Goal: Task Accomplishment & Management: Manage account settings

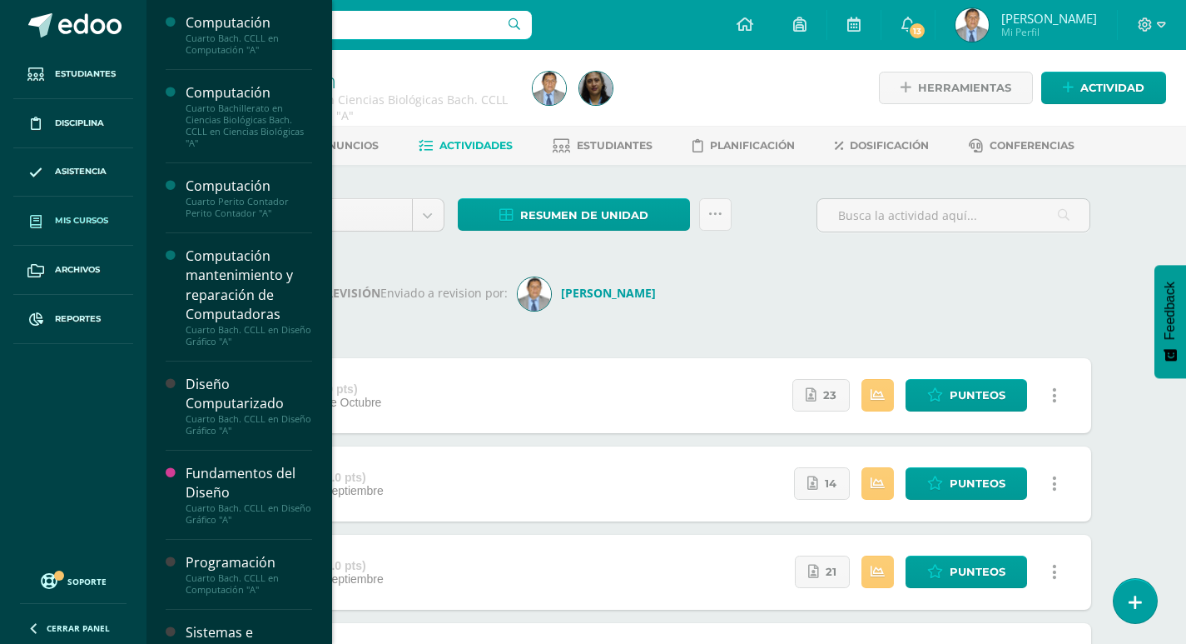
click at [82, 220] on span "Mis cursos" at bounding box center [81, 220] width 53 height 13
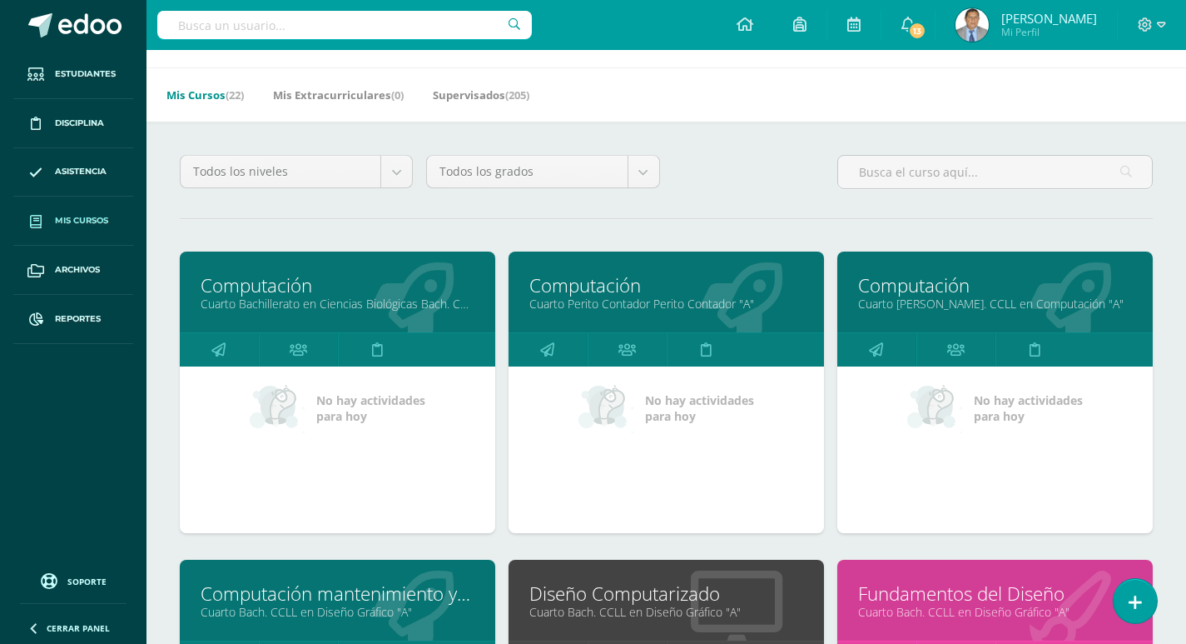
scroll to position [167, 0]
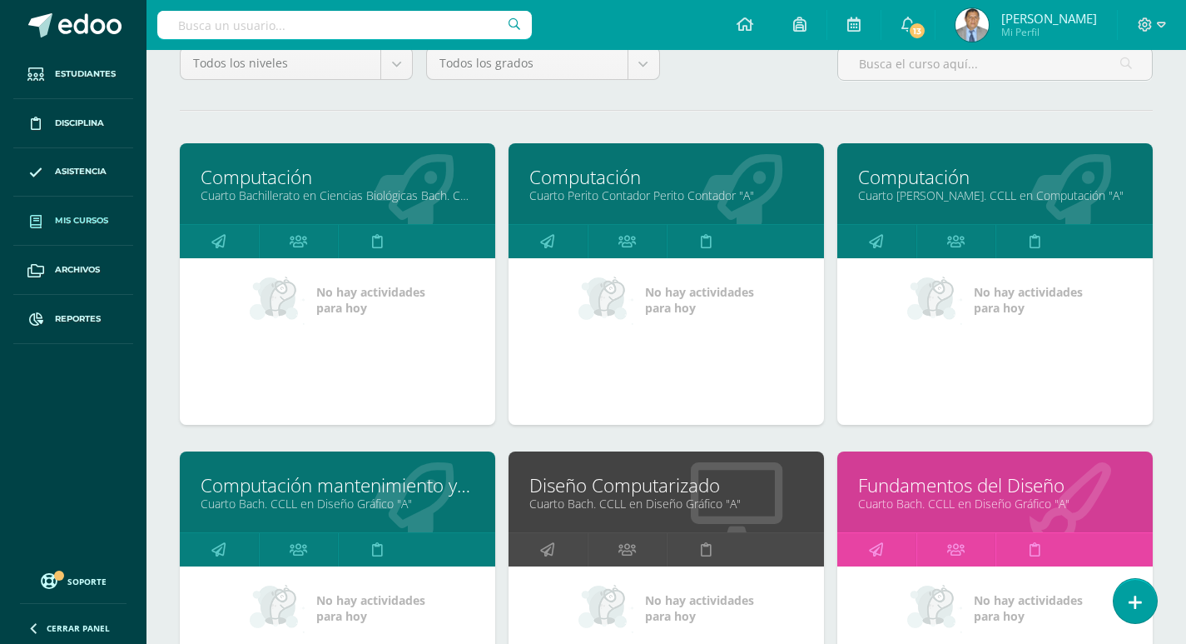
click at [941, 191] on link "Cuarto Bach. CCLL en Computación "A"" at bounding box center [995, 195] width 274 height 16
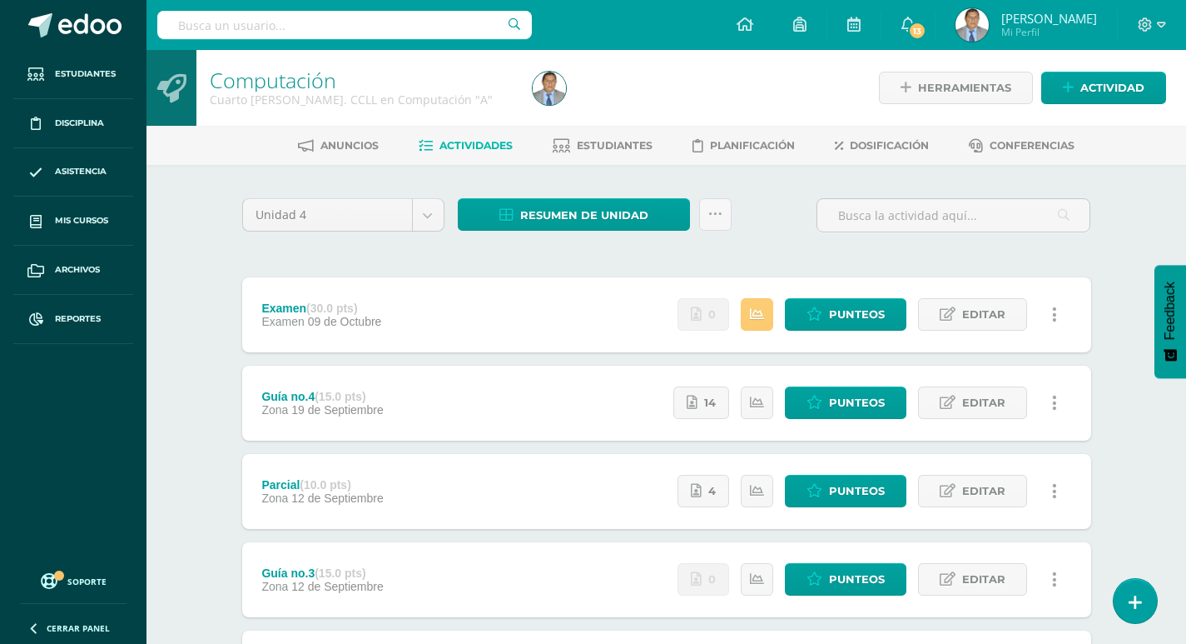
drag, startPoint x: 0, startPoint y: 0, endPoint x: 229, endPoint y: 236, distance: 328.5
click at [229, 236] on div "Unidad 4 Unidad 1 Unidad 2 Unidad 3 Unidad 4 Resumen de unidad Descargar como H…" at bounding box center [667, 534] width 916 height 739
click at [712, 216] on icon at bounding box center [716, 214] width 14 height 14
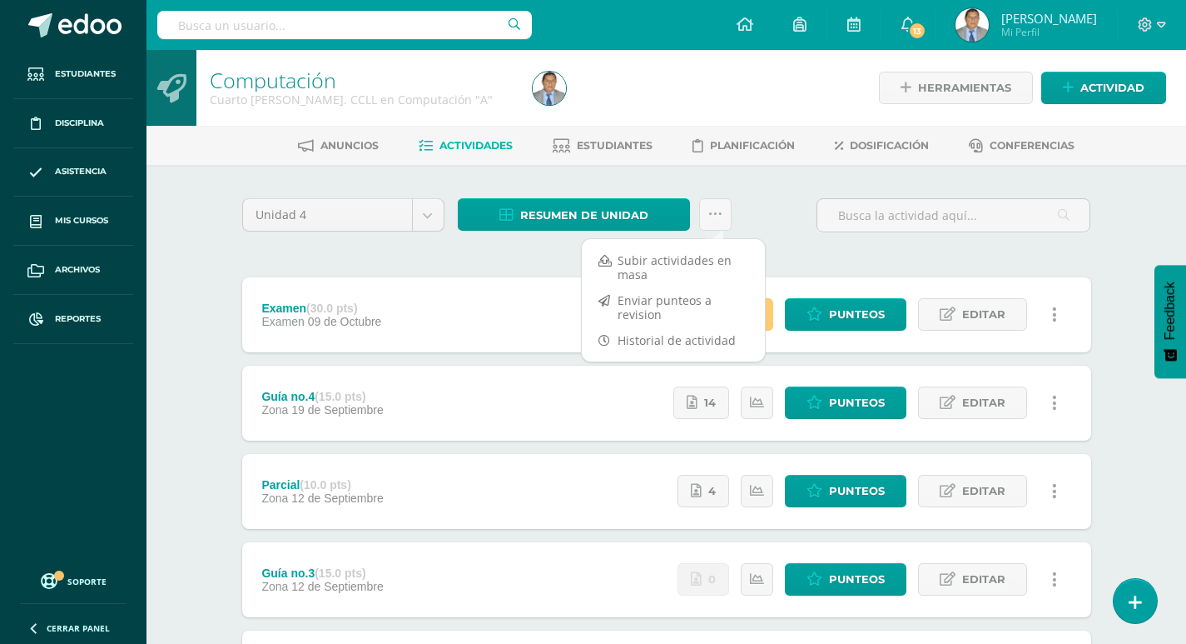
click at [913, 248] on div "Unidad 4 Unidad 1 Unidad 2 Unidad 3 Unidad 4 Resumen de unidad Descargar como H…" at bounding box center [667, 534] width 863 height 673
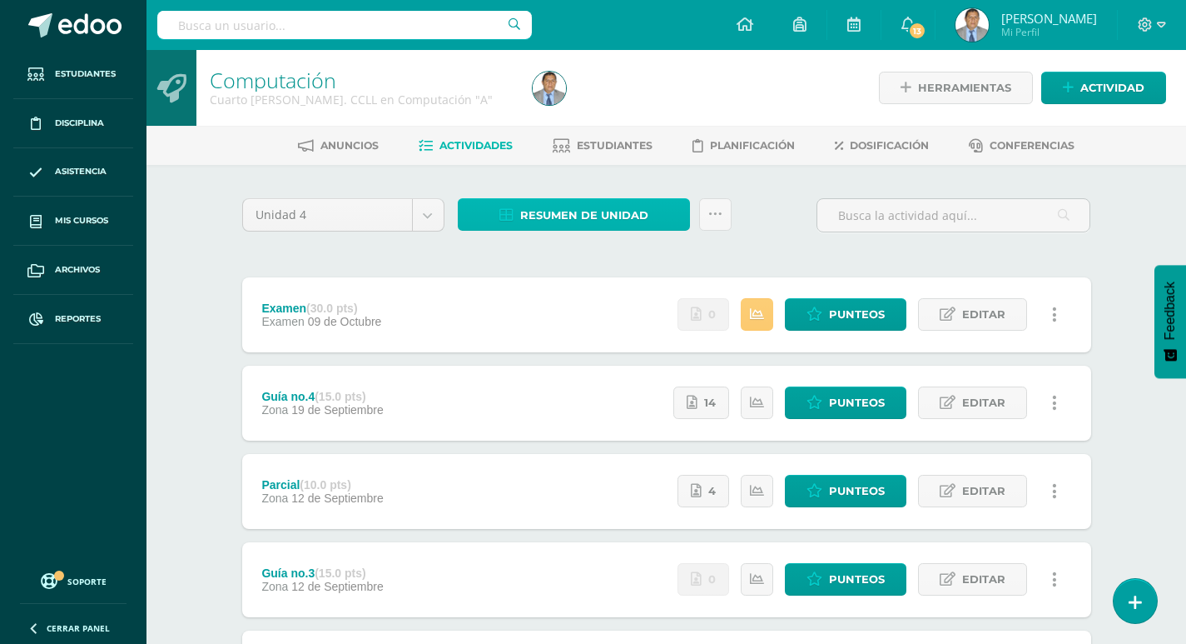
click at [631, 214] on span "Resumen de unidad" at bounding box center [584, 215] width 128 height 31
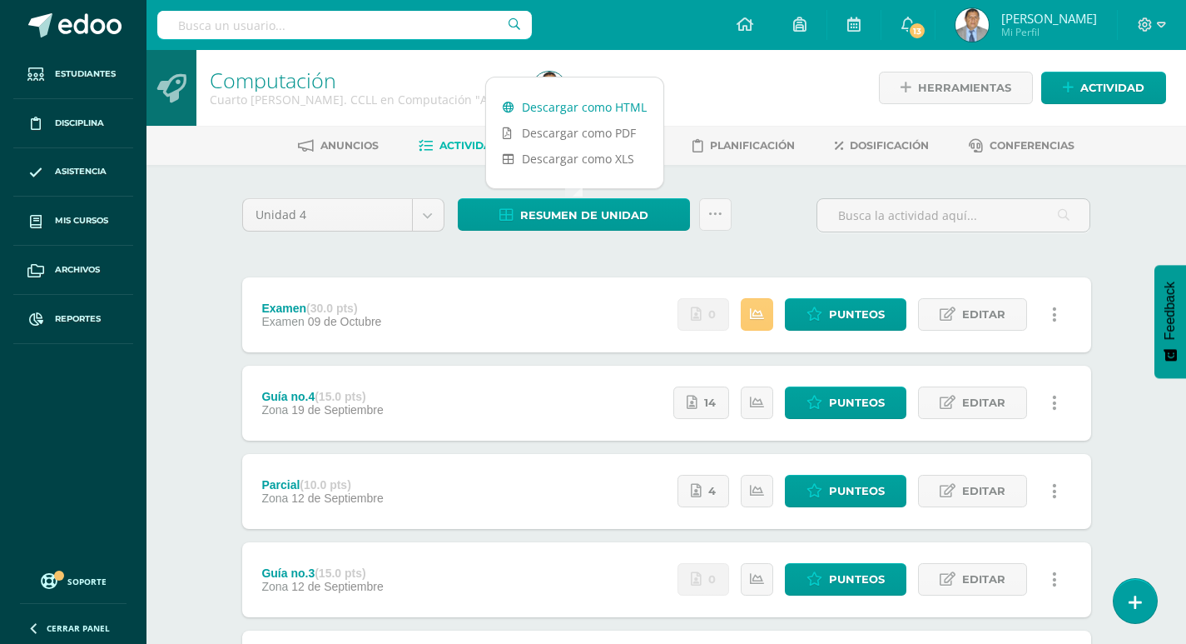
click at [619, 103] on link "Descargar como HTML" at bounding box center [574, 107] width 177 height 26
click at [714, 209] on icon at bounding box center [716, 214] width 14 height 14
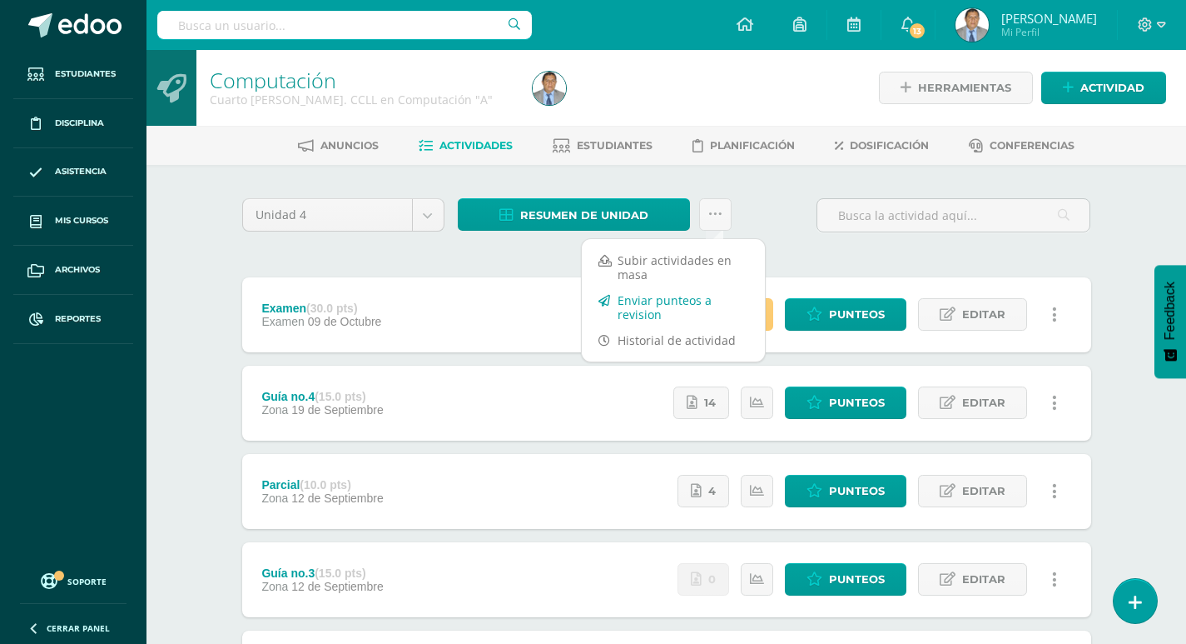
click at [665, 301] on link "Enviar punteos a revision" at bounding box center [673, 307] width 183 height 40
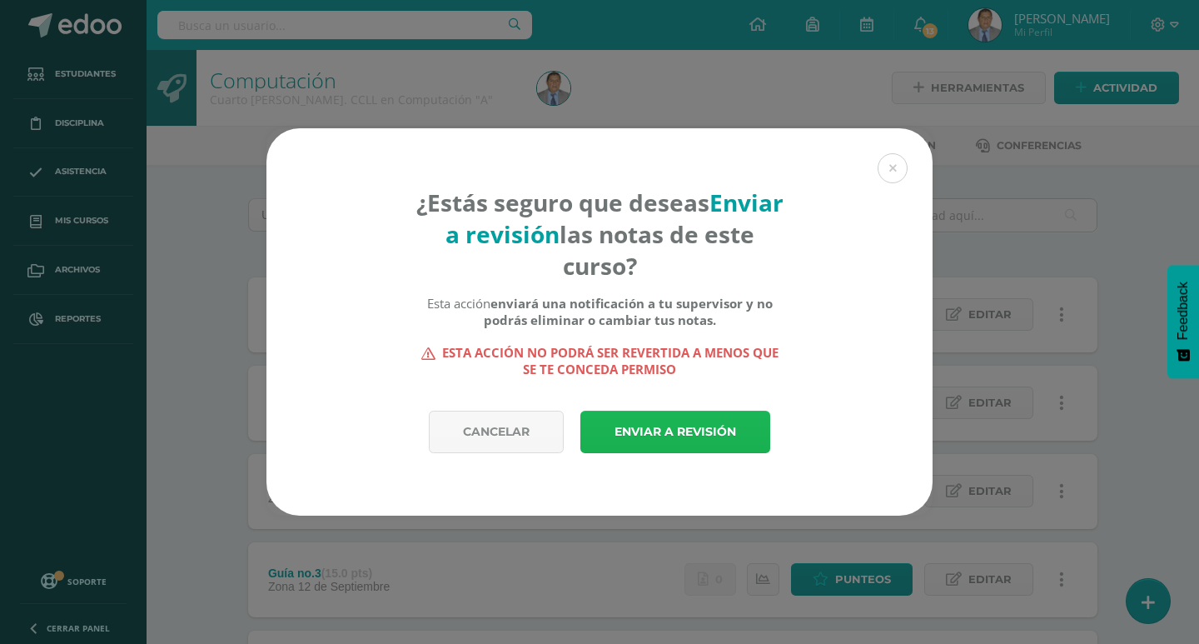
click at [659, 425] on link "Enviar a revisión" at bounding box center [675, 431] width 190 height 42
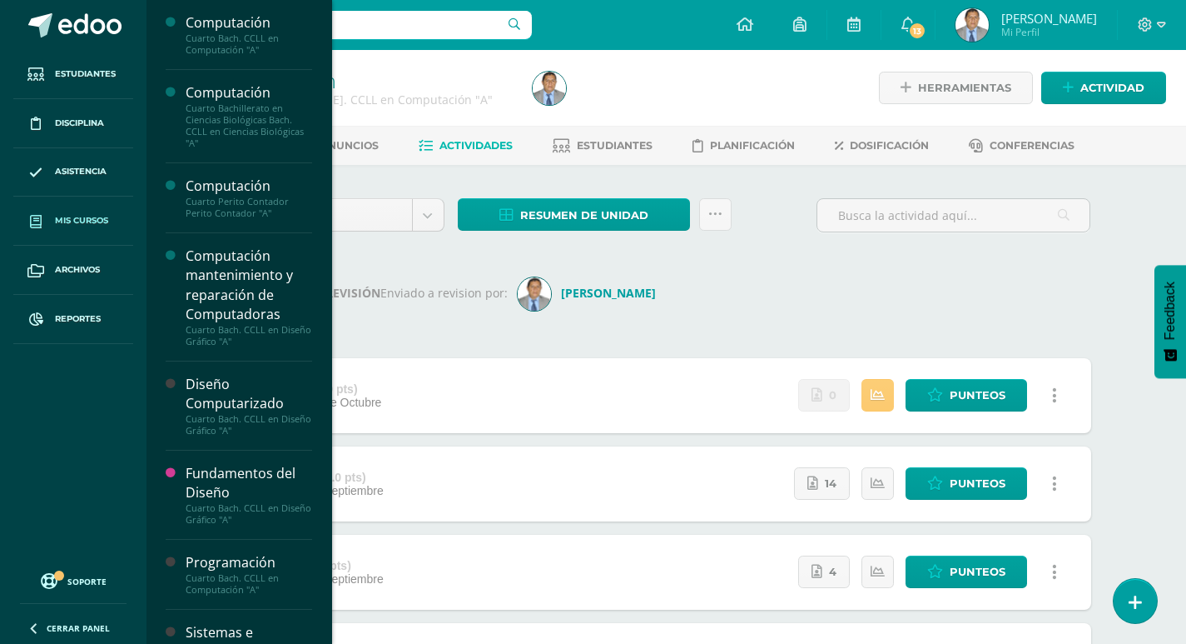
click at [74, 216] on span "Mis cursos" at bounding box center [81, 220] width 53 height 13
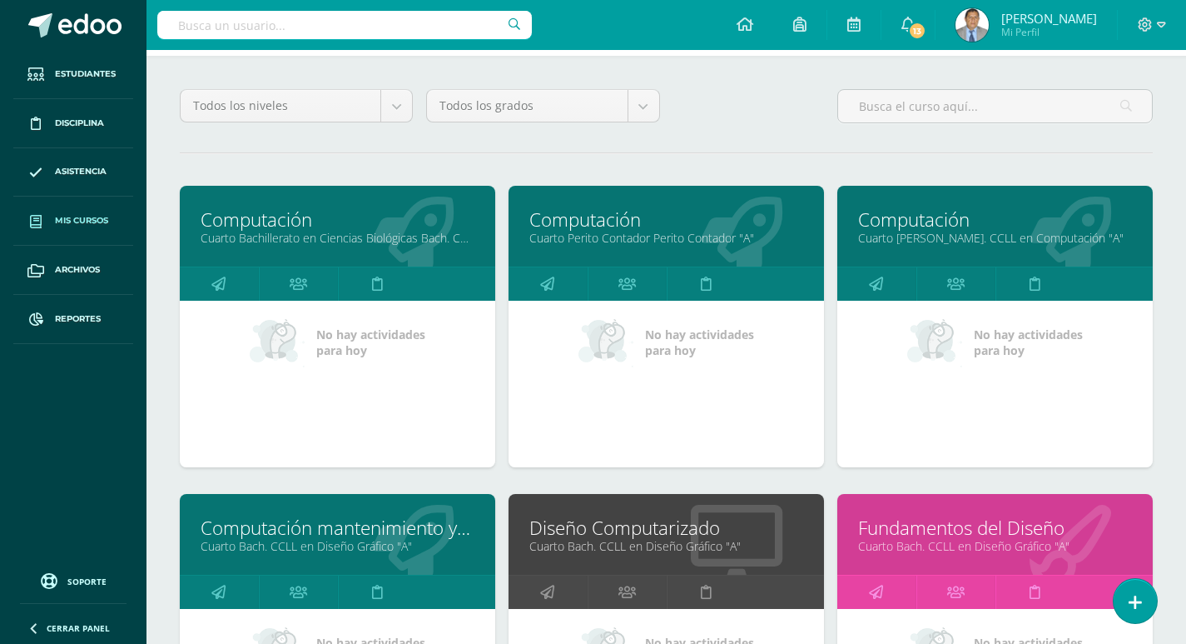
scroll to position [250, 0]
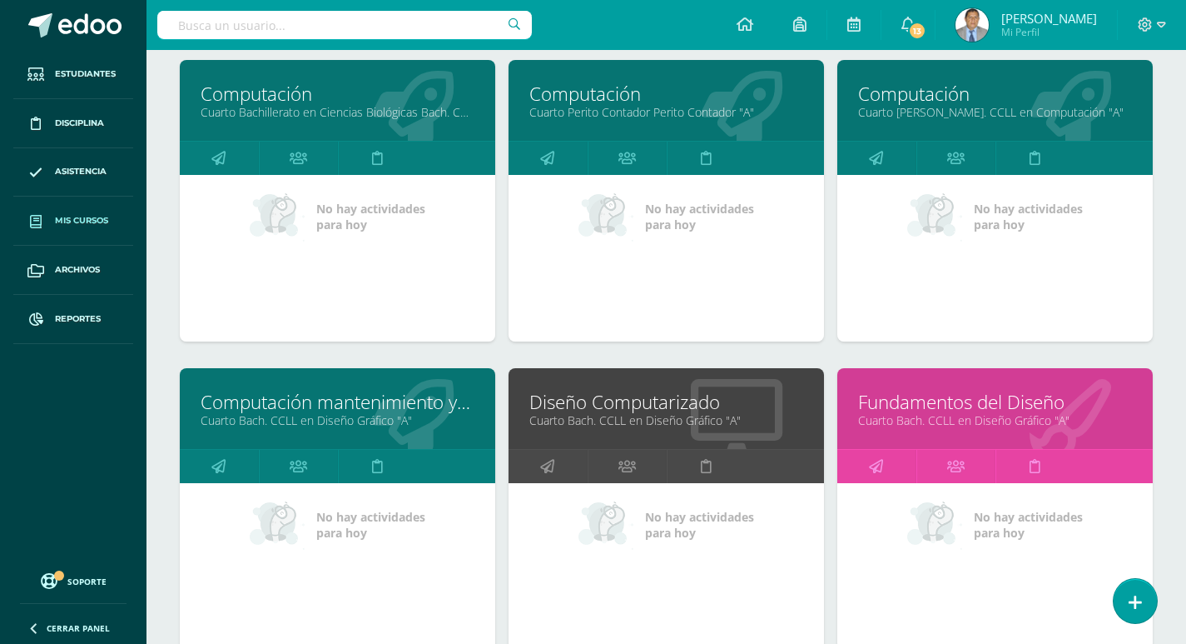
click at [281, 411] on link "Computación mantenimiento y reparación de Computadoras" at bounding box center [338, 402] width 274 height 26
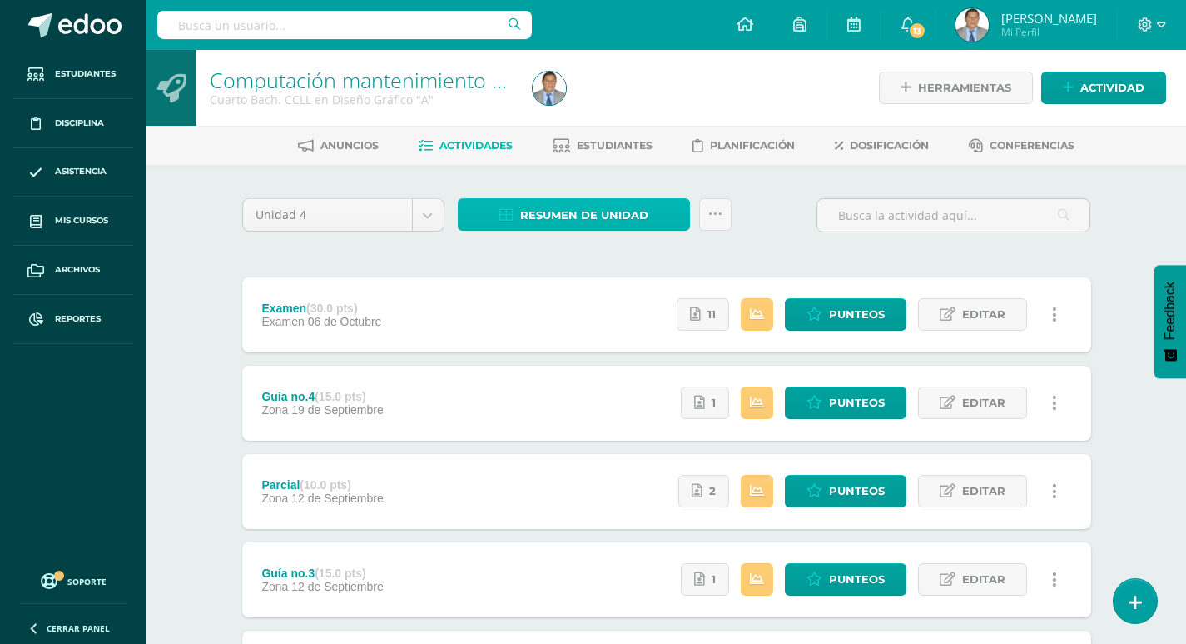
click at [601, 223] on span "Resumen de unidad" at bounding box center [584, 215] width 128 height 31
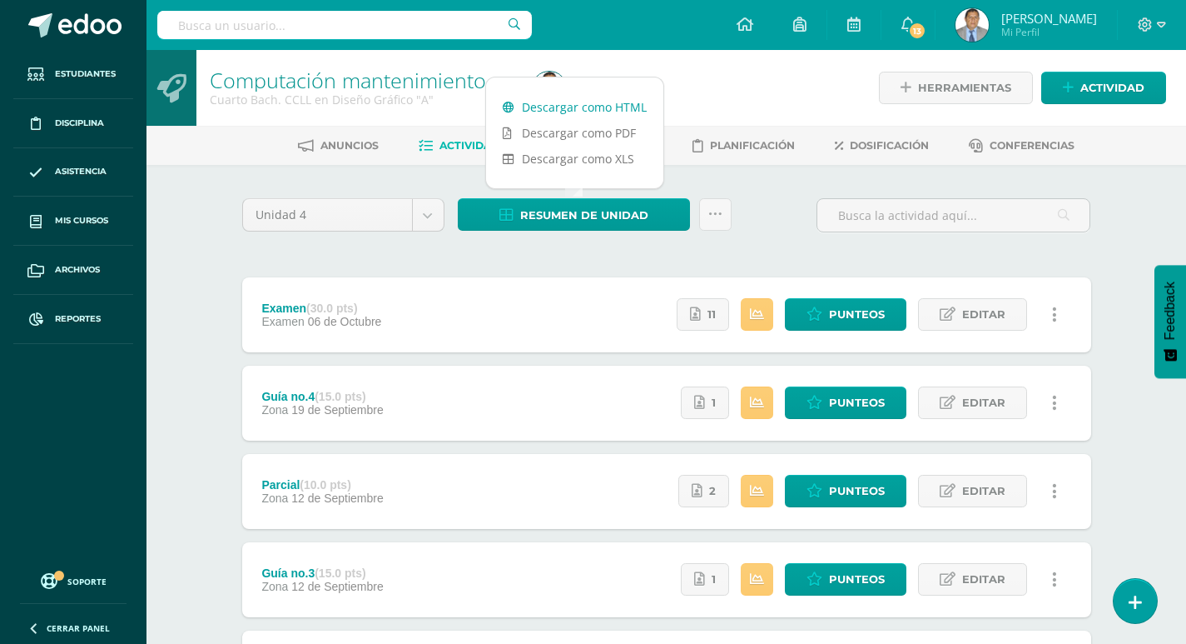
click at [586, 110] on link "Descargar como HTML" at bounding box center [574, 107] width 177 height 26
click at [780, 201] on div "Unidad 4 Unidad 1 Unidad 2 Unidad 3 Unidad 4 Resumen de unidad Subir actividade…" at bounding box center [667, 221] width 863 height 47
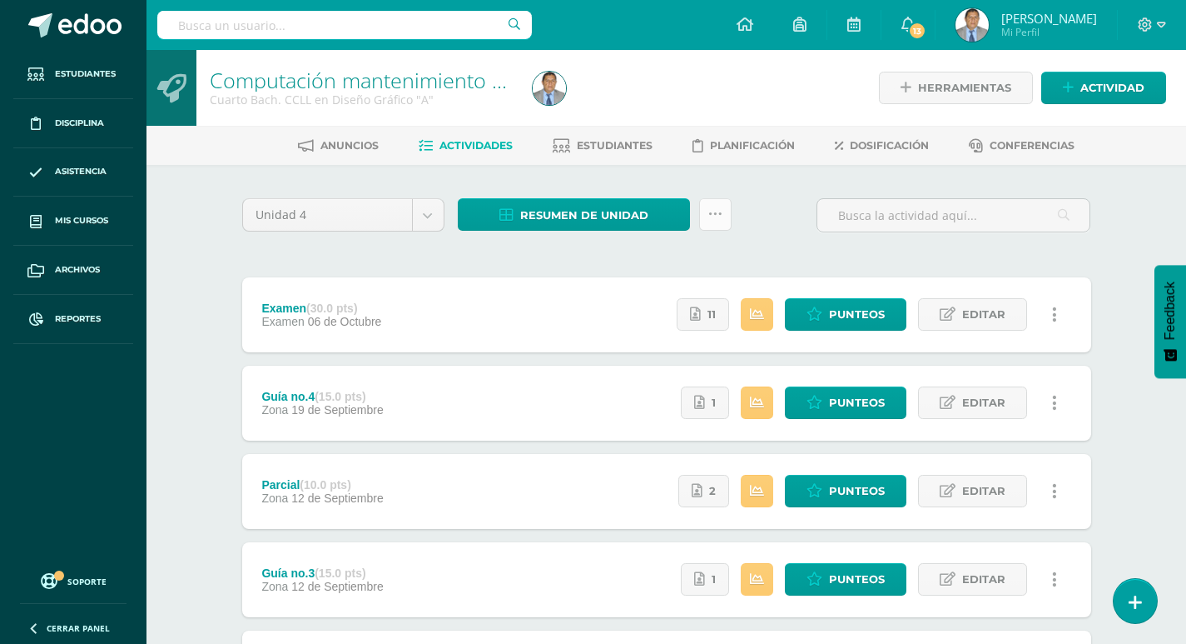
click at [719, 216] on icon at bounding box center [716, 214] width 14 height 14
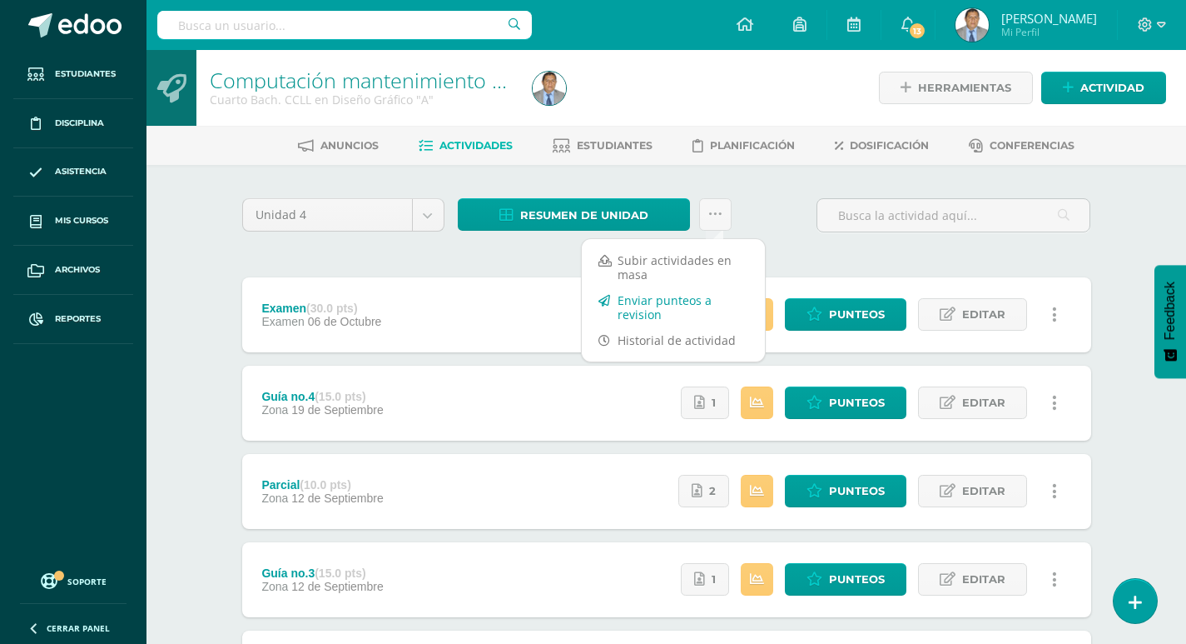
click at [667, 309] on link "Enviar punteos a revision" at bounding box center [673, 307] width 183 height 40
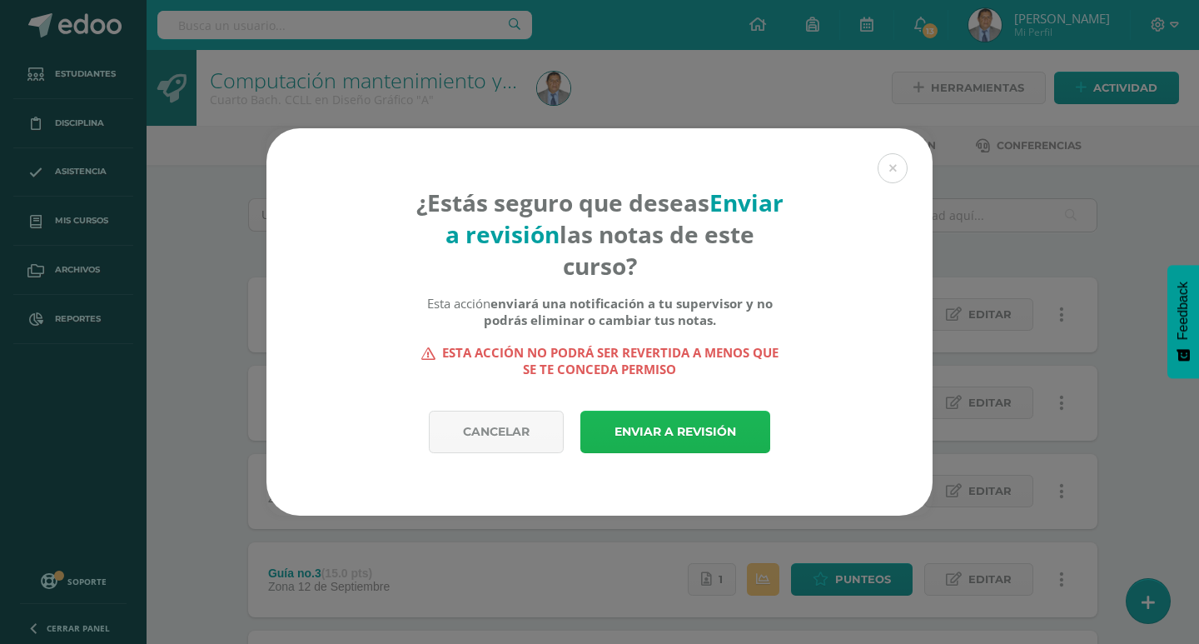
click at [714, 430] on link "Enviar a revisión" at bounding box center [675, 431] width 190 height 42
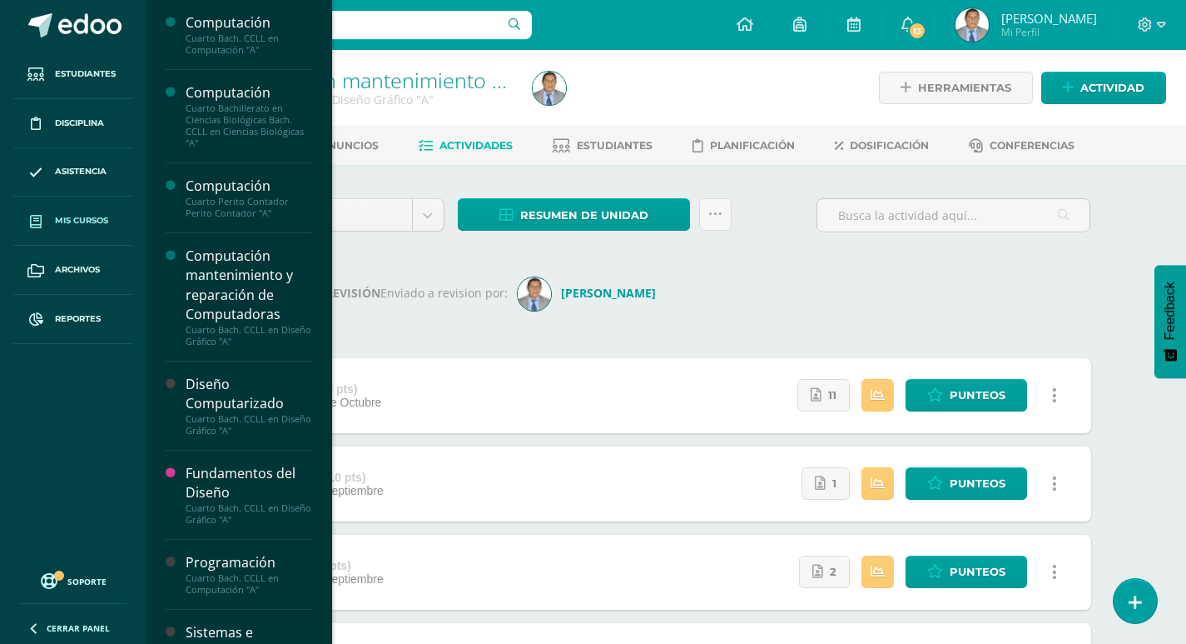
click at [85, 219] on span "Mis cursos" at bounding box center [81, 220] width 53 height 13
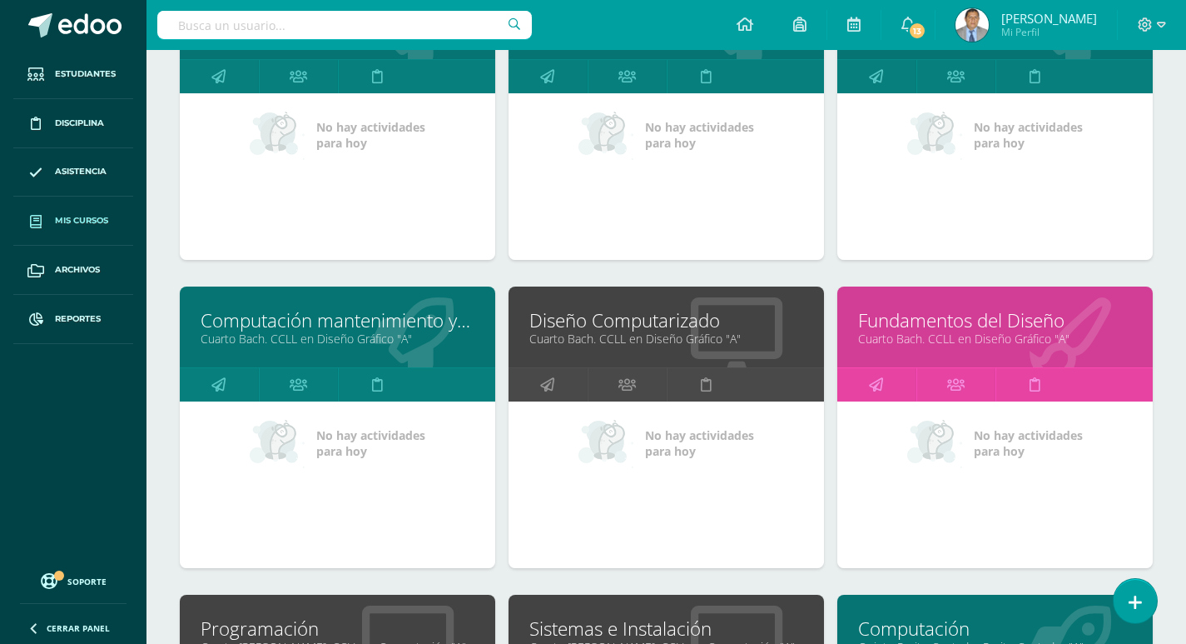
scroll to position [333, 0]
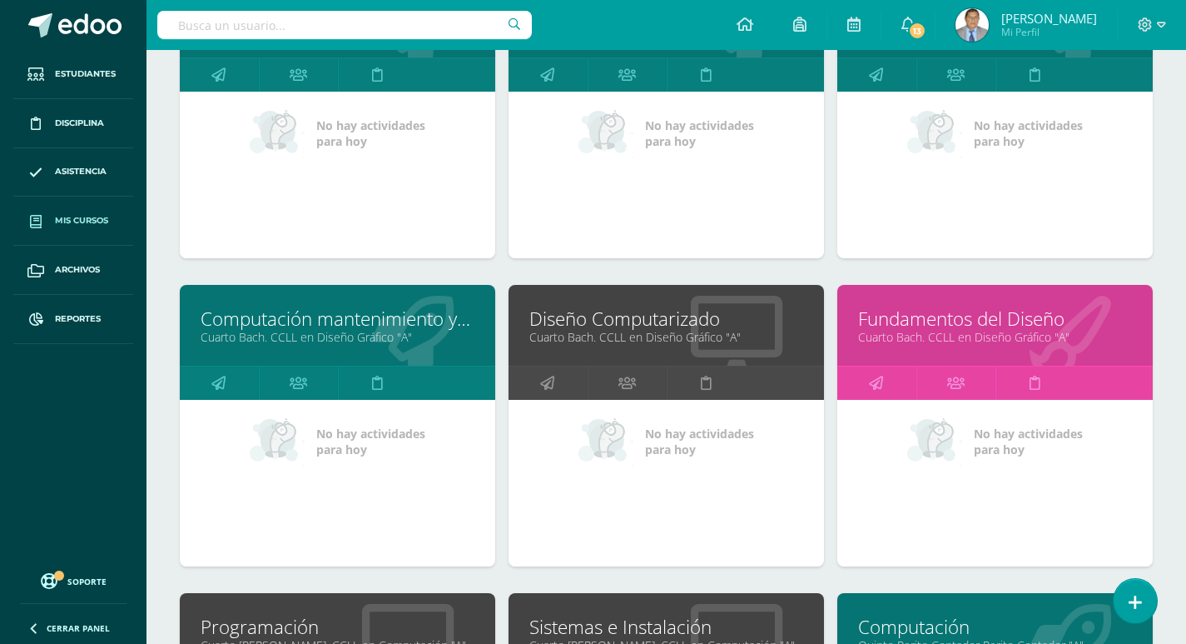
click at [586, 327] on link "Diseño Computarizado" at bounding box center [667, 319] width 274 height 26
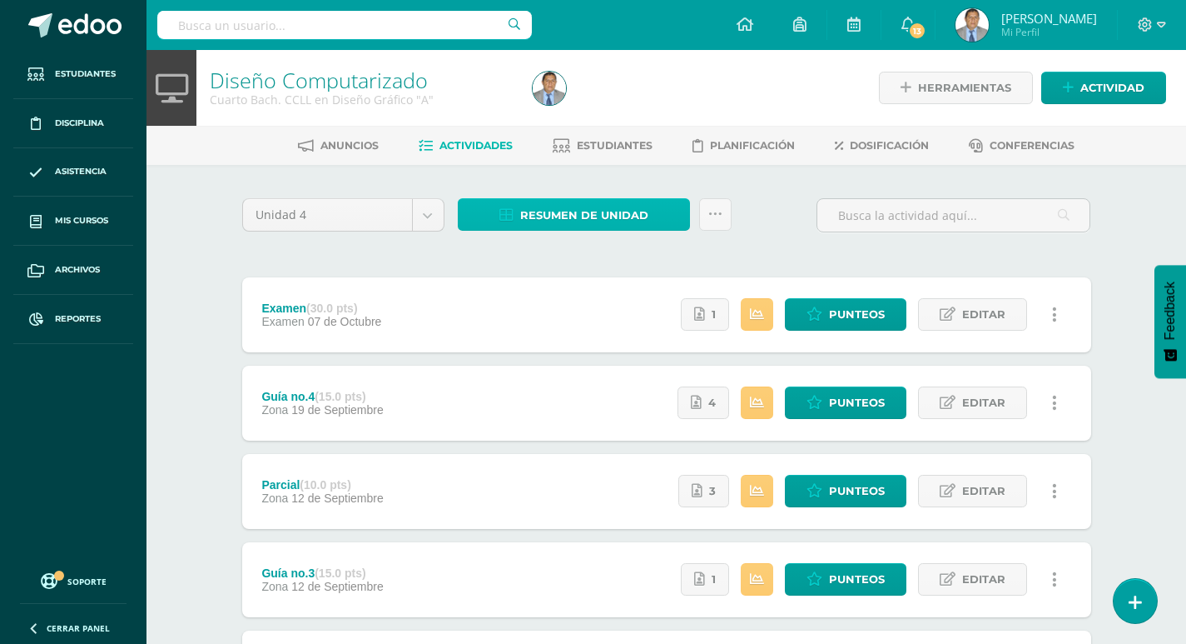
click at [564, 212] on span "Resumen de unidad" at bounding box center [584, 215] width 128 height 31
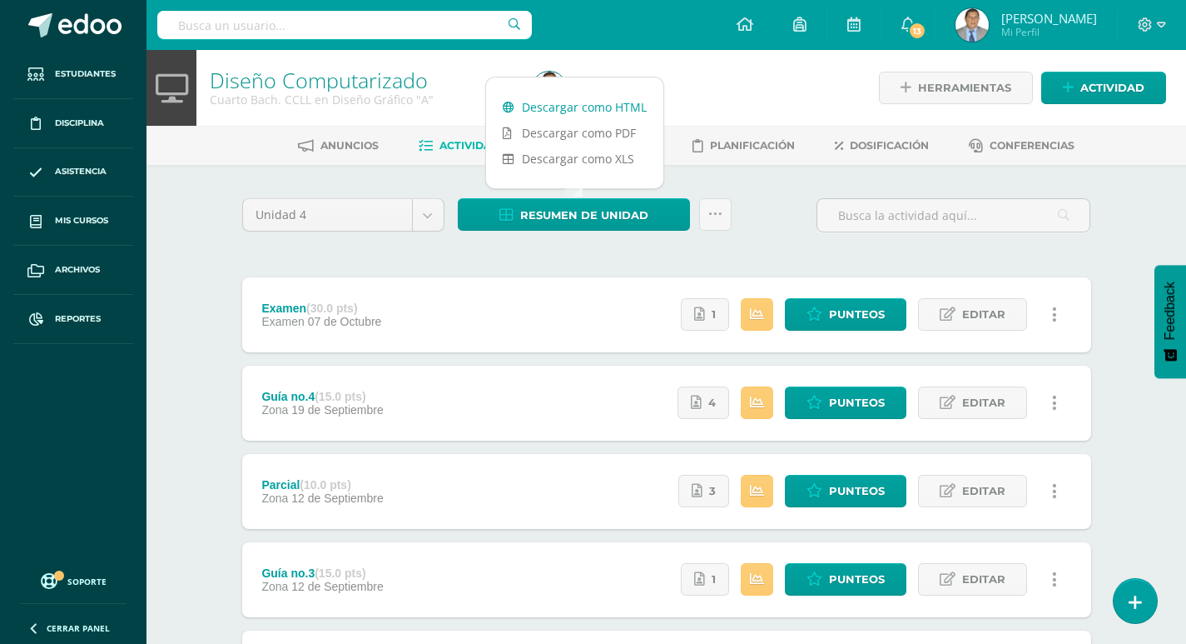
click at [571, 107] on link "Descargar como HTML" at bounding box center [574, 107] width 177 height 26
click at [719, 217] on icon at bounding box center [716, 214] width 14 height 14
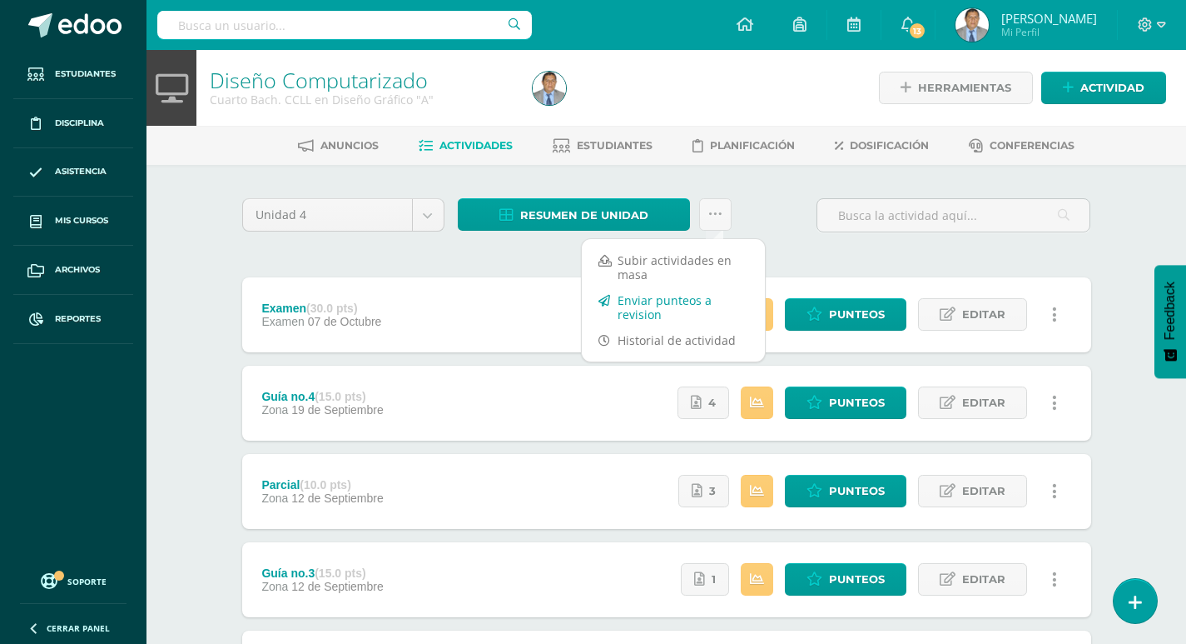
click at [665, 304] on link "Enviar punteos a revision" at bounding box center [673, 307] width 183 height 40
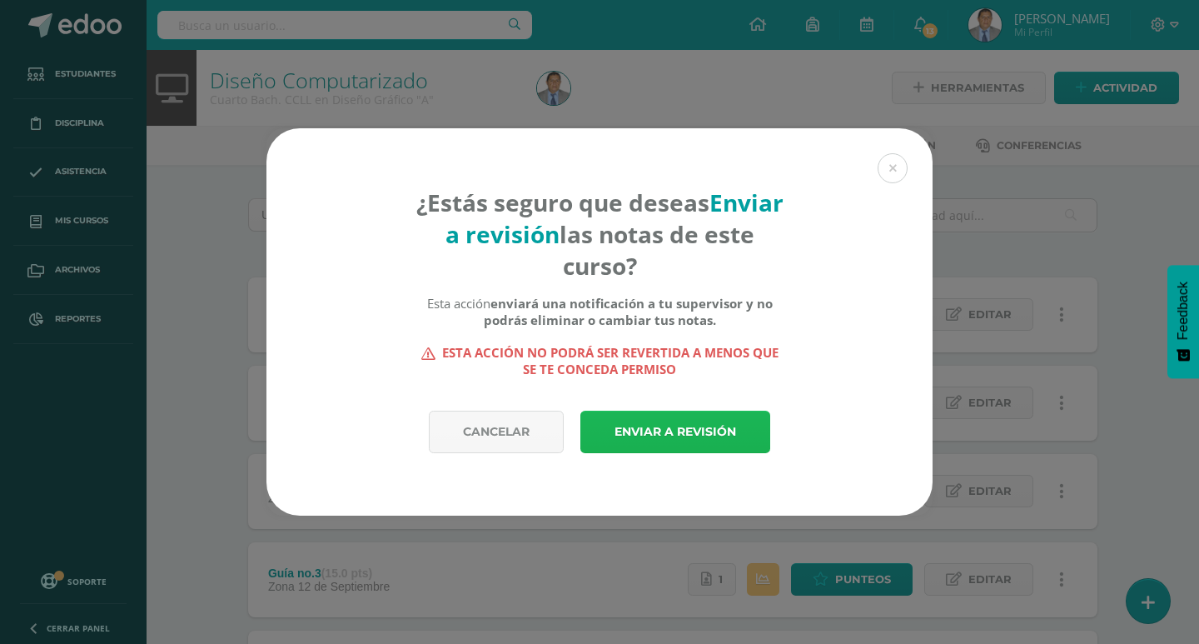
click at [656, 425] on link "Enviar a revisión" at bounding box center [675, 431] width 190 height 42
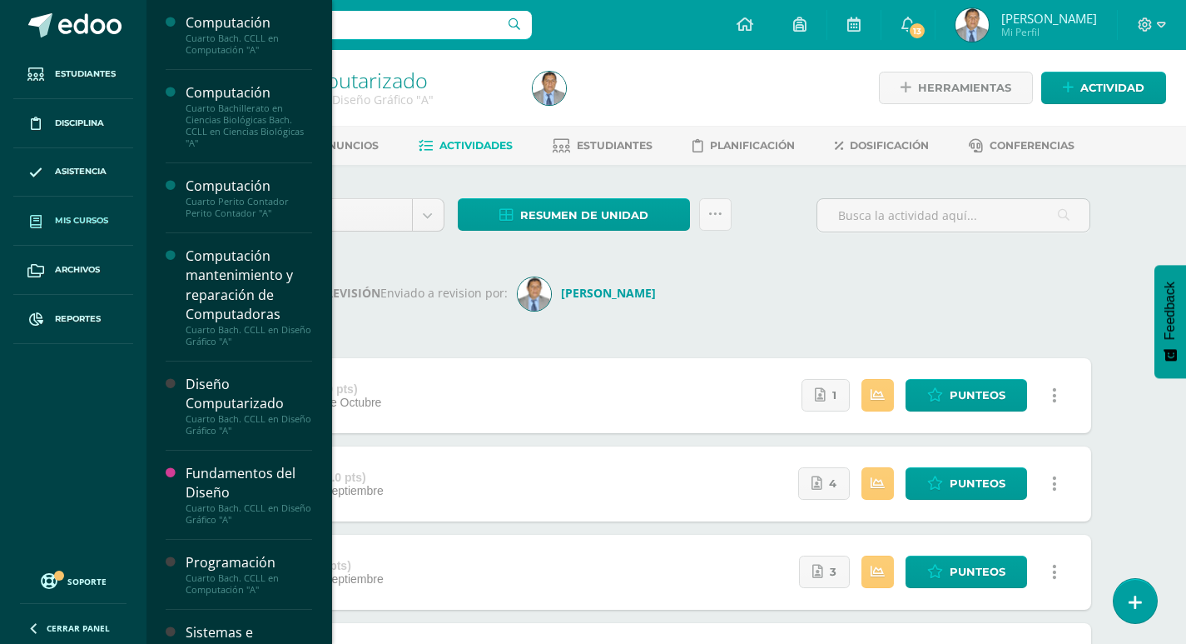
click at [70, 217] on span "Mis cursos" at bounding box center [81, 220] width 53 height 13
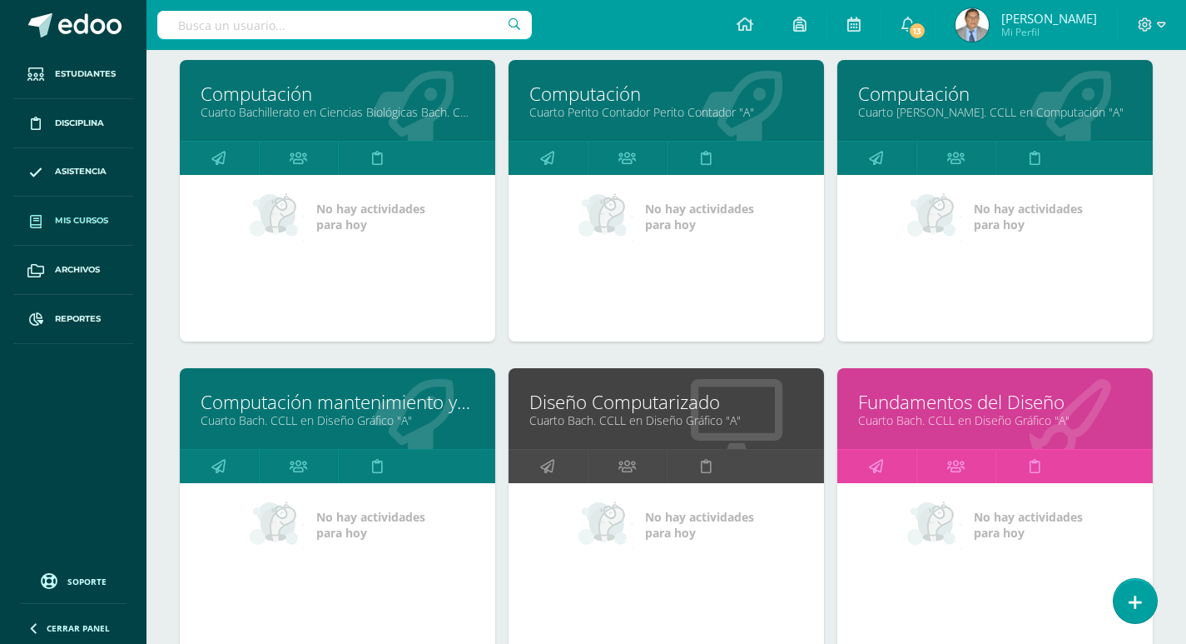
scroll to position [416, 0]
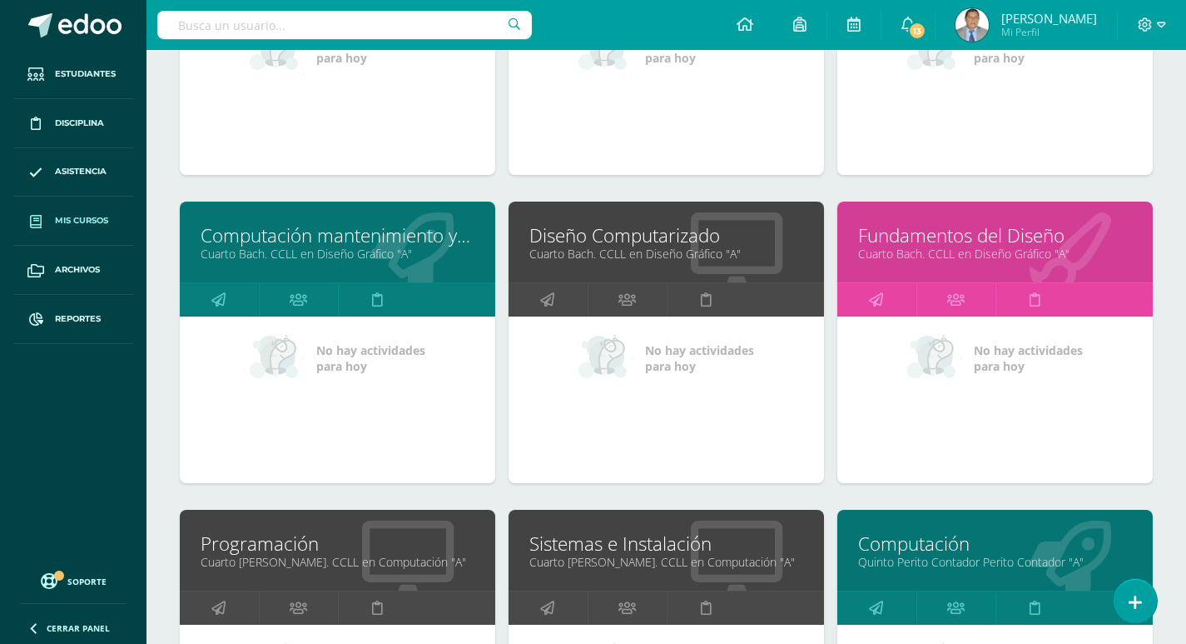
click at [958, 249] on link "Cuarto Bach. CCLL en Diseño Gráfico "A"" at bounding box center [995, 254] width 274 height 16
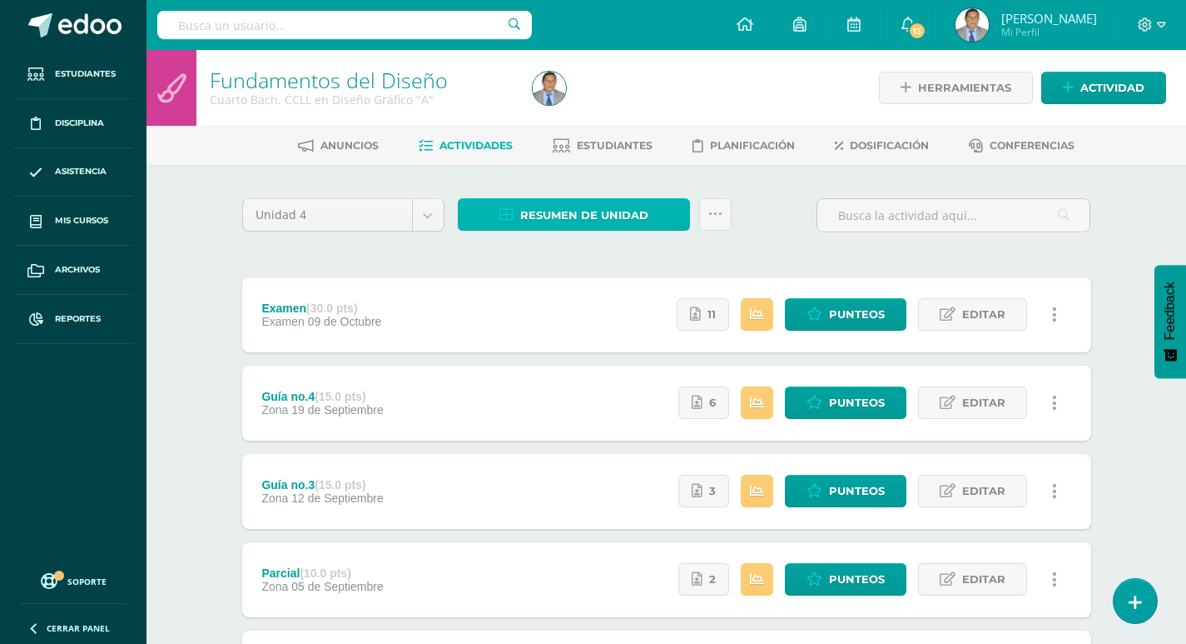
click at [638, 221] on span "Resumen de unidad" at bounding box center [584, 215] width 128 height 31
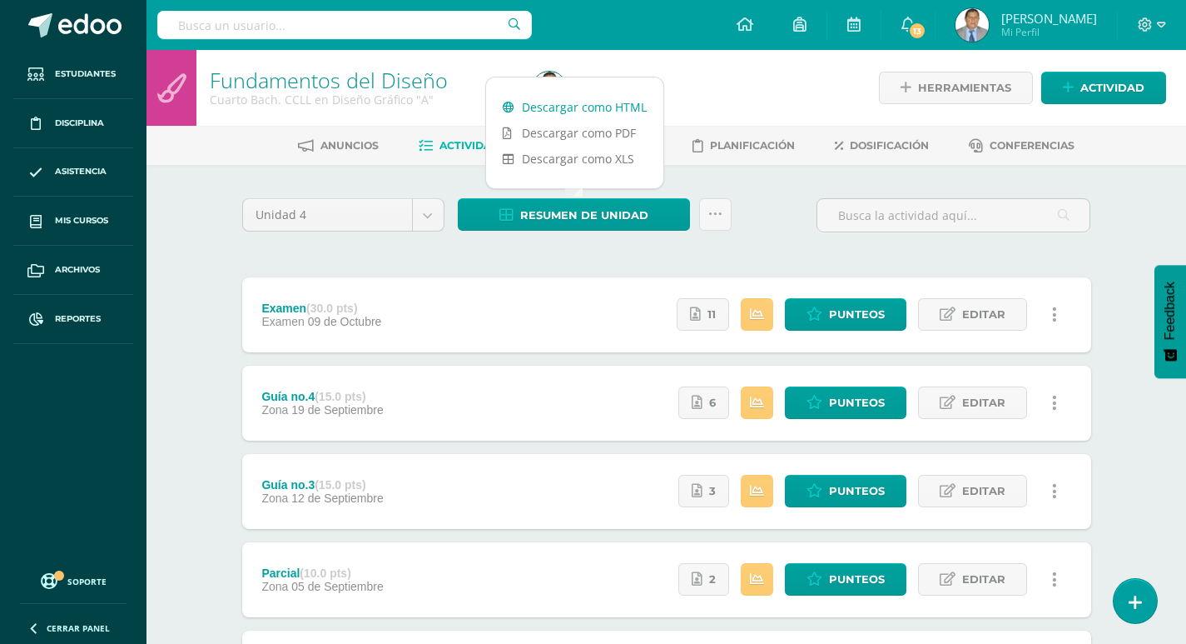
click at [574, 109] on link "Descargar como HTML" at bounding box center [574, 107] width 177 height 26
click at [719, 211] on icon at bounding box center [716, 214] width 14 height 14
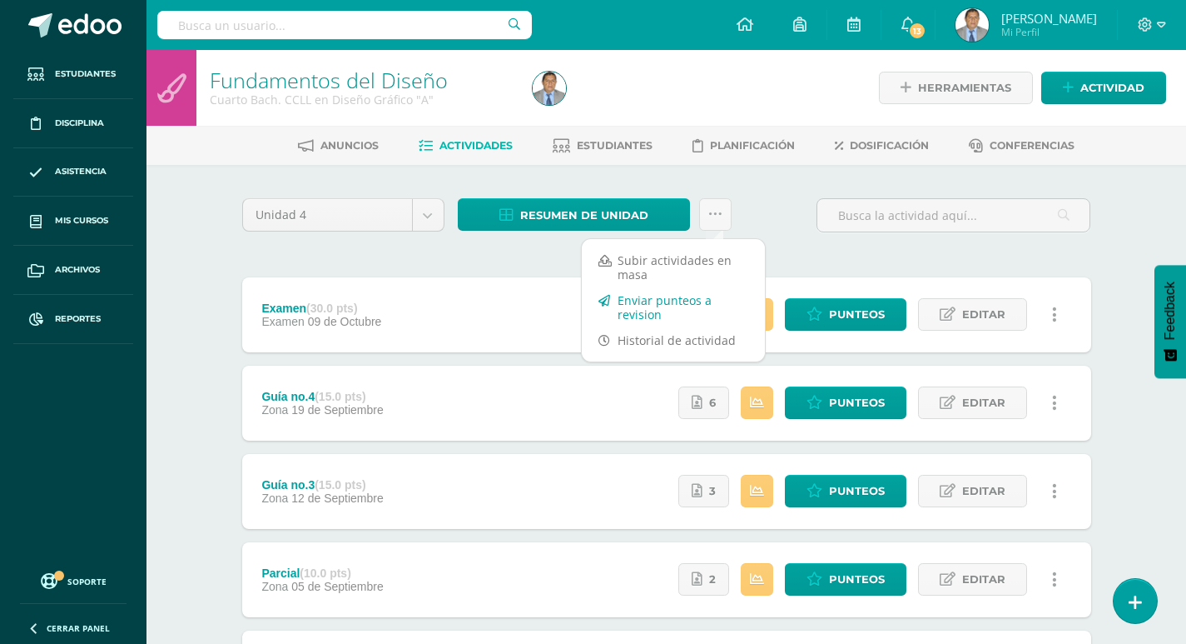
click at [696, 307] on link "Enviar punteos a revision" at bounding box center [673, 307] width 183 height 40
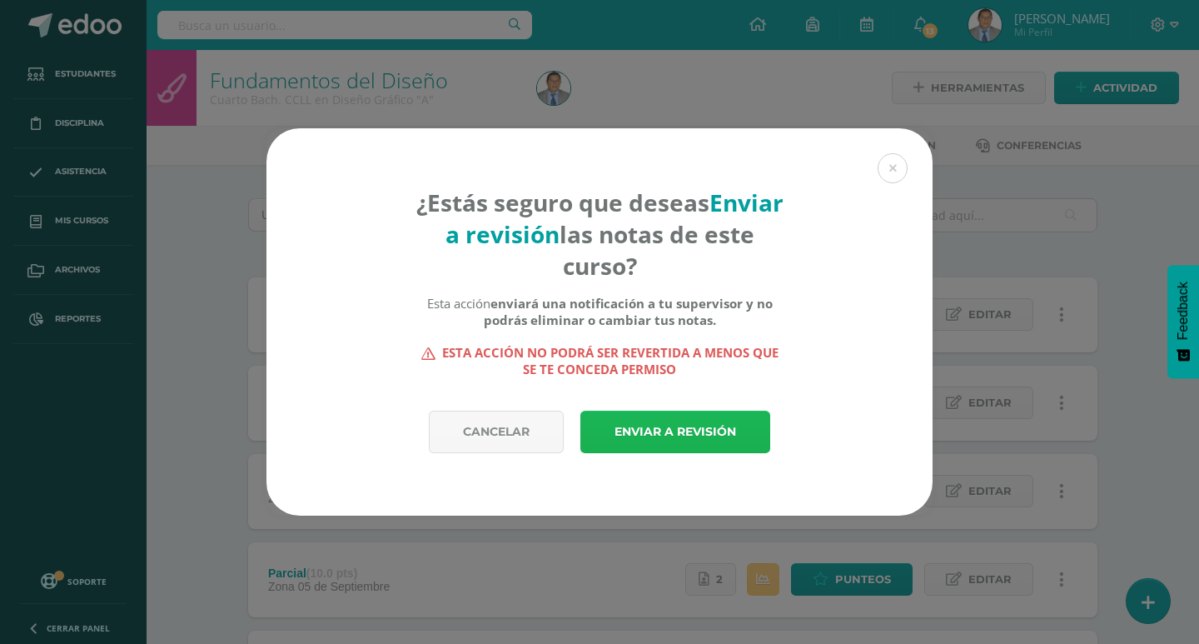
click at [723, 426] on link "Enviar a revisión" at bounding box center [675, 431] width 190 height 42
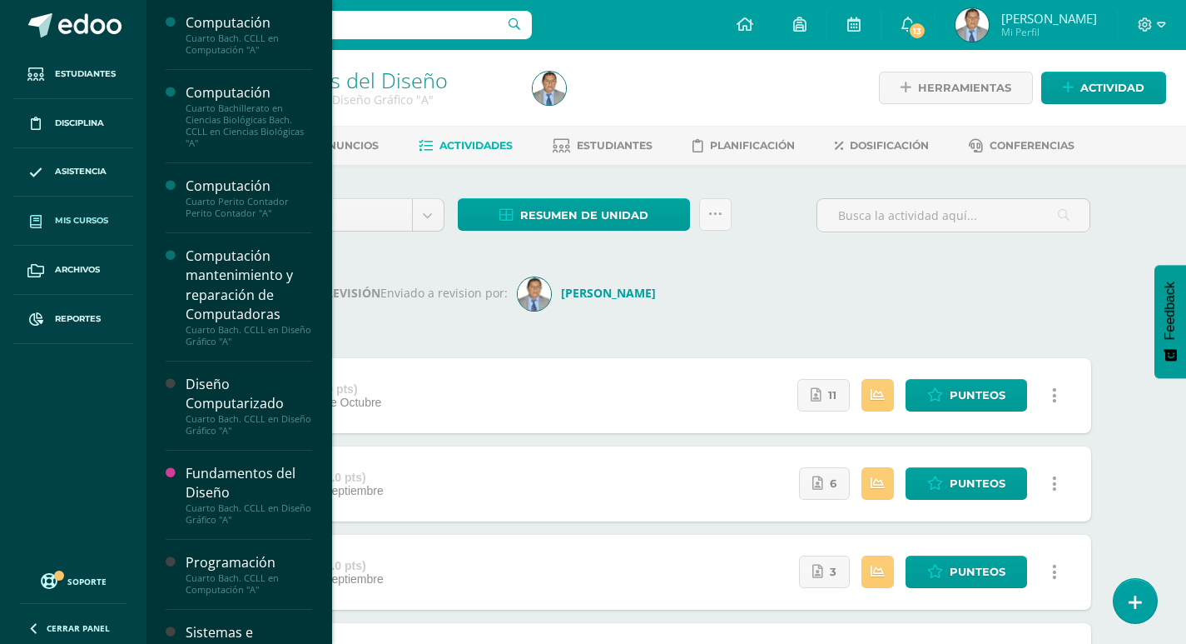
click at [82, 217] on span "Mis cursos" at bounding box center [81, 220] width 53 height 13
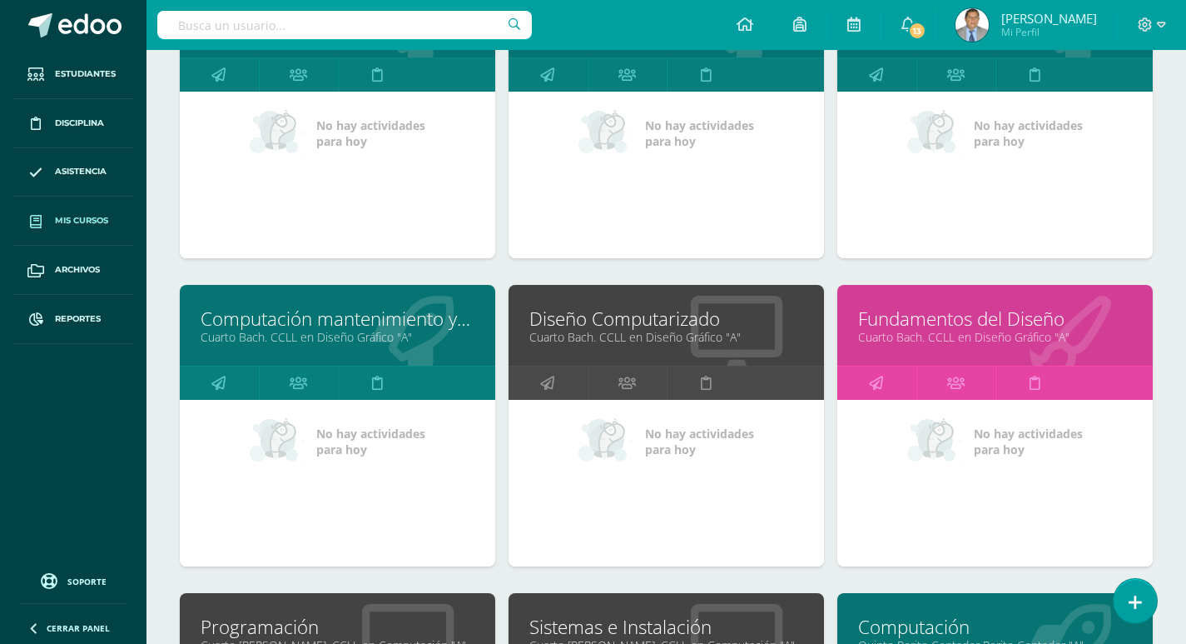
scroll to position [583, 0]
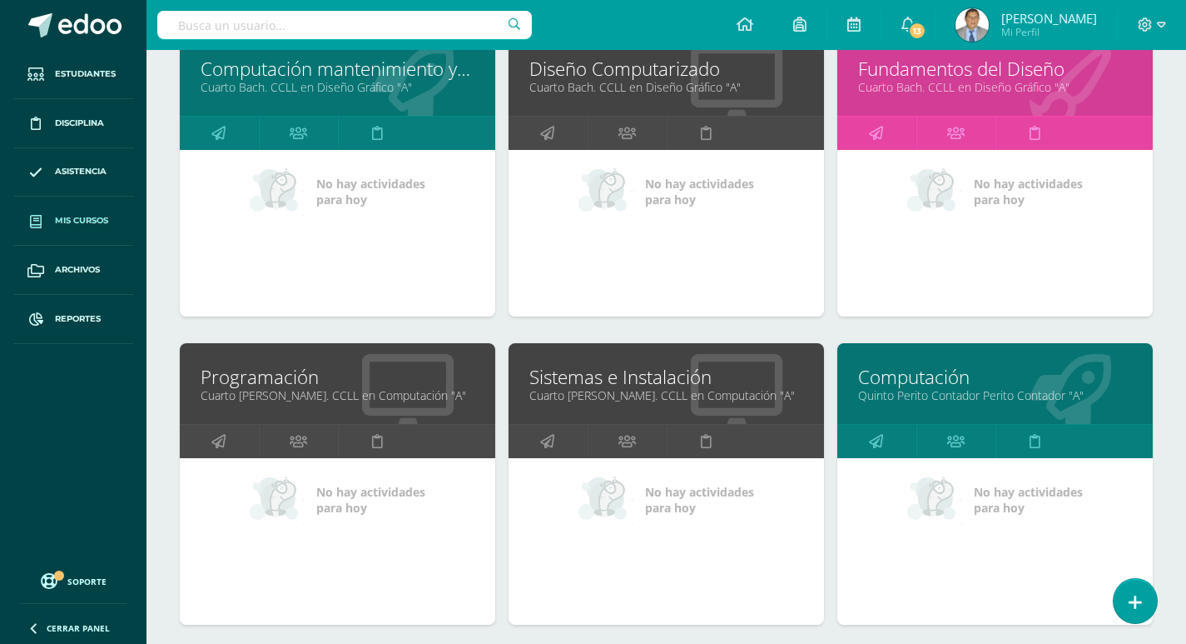
click at [242, 390] on link "Cuarto [PERSON_NAME]. CCLL en Computación "A"" at bounding box center [338, 395] width 274 height 16
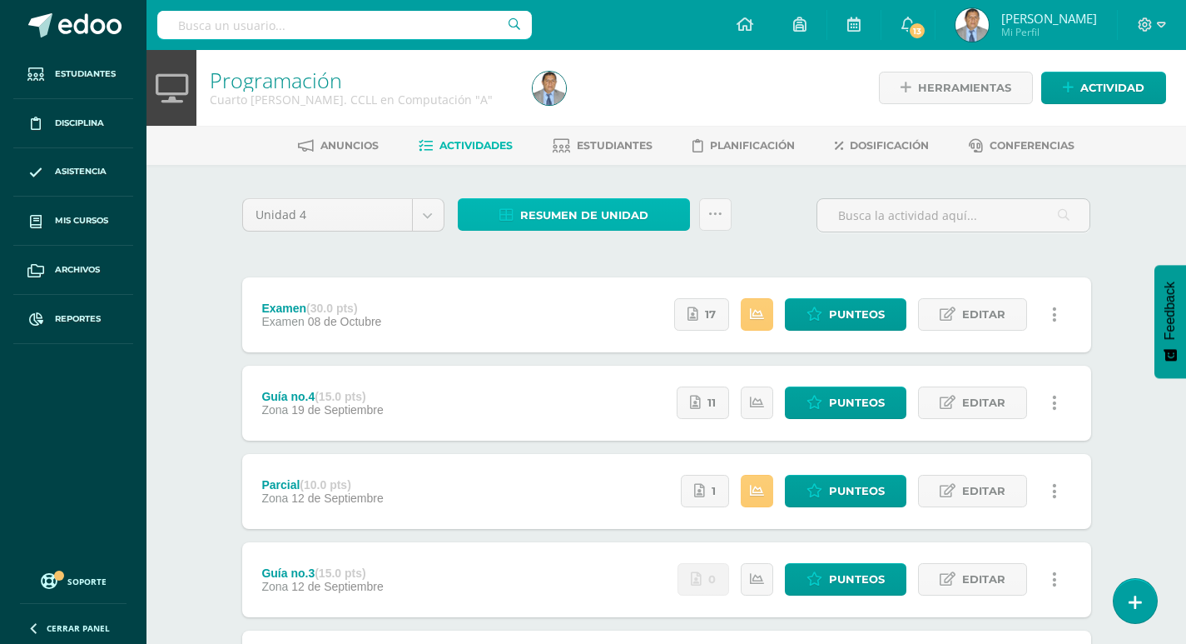
click at [621, 220] on span "Resumen de unidad" at bounding box center [584, 215] width 128 height 31
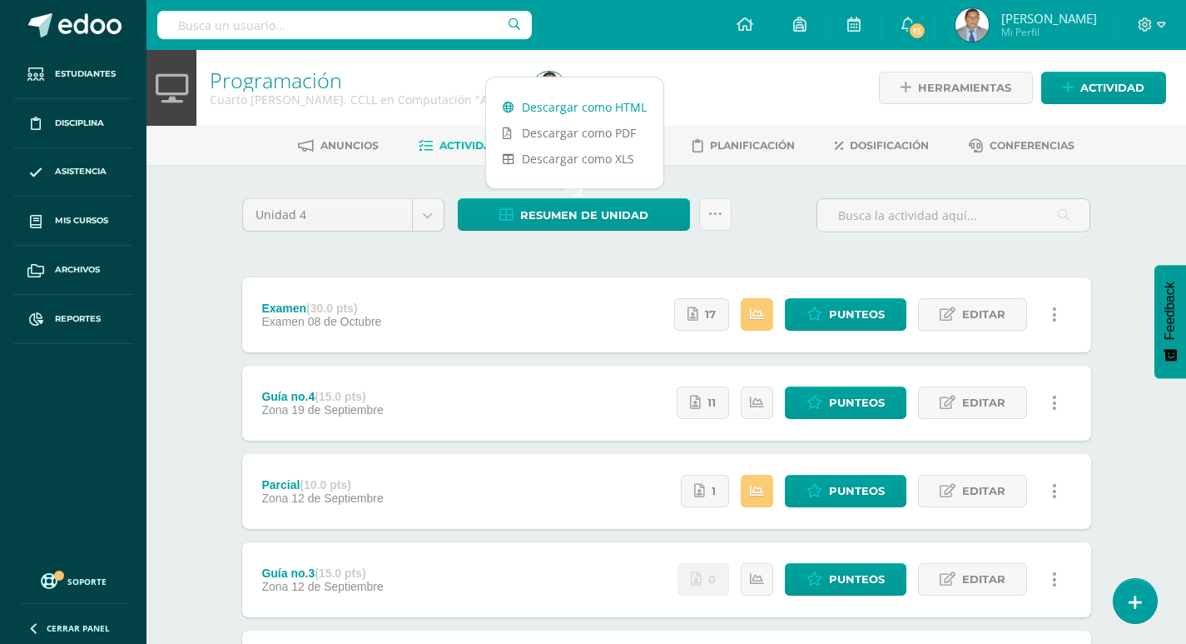
click at [607, 108] on link "Descargar como HTML" at bounding box center [574, 107] width 177 height 26
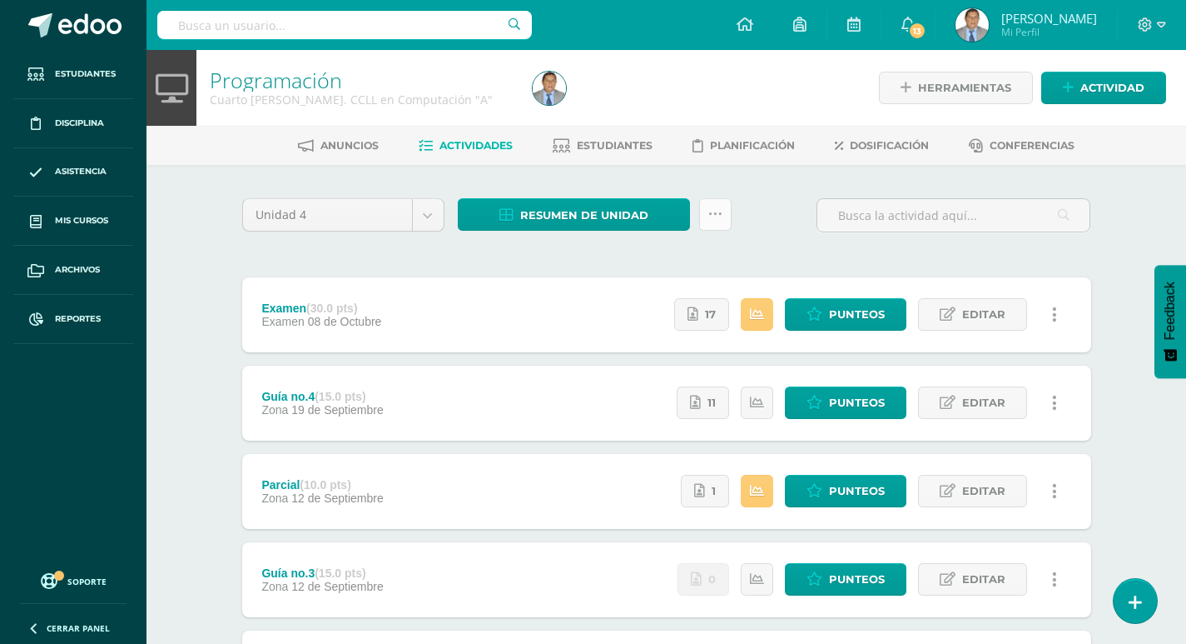
click at [715, 216] on icon at bounding box center [716, 214] width 14 height 14
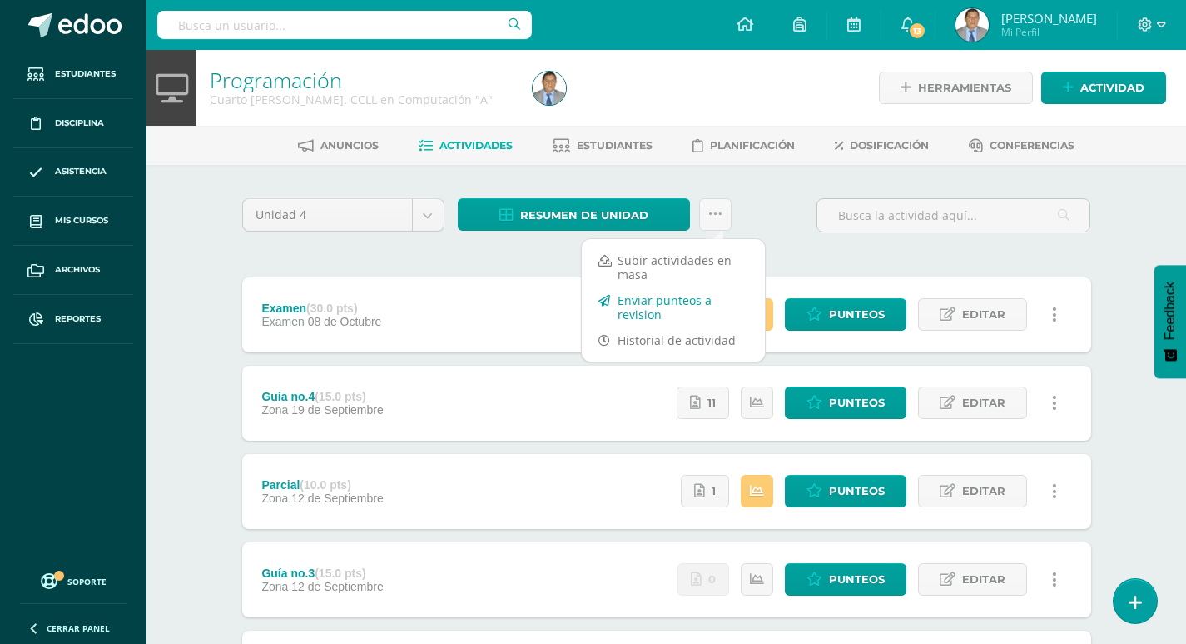
click at [670, 307] on link "Enviar punteos a revision" at bounding box center [673, 307] width 183 height 40
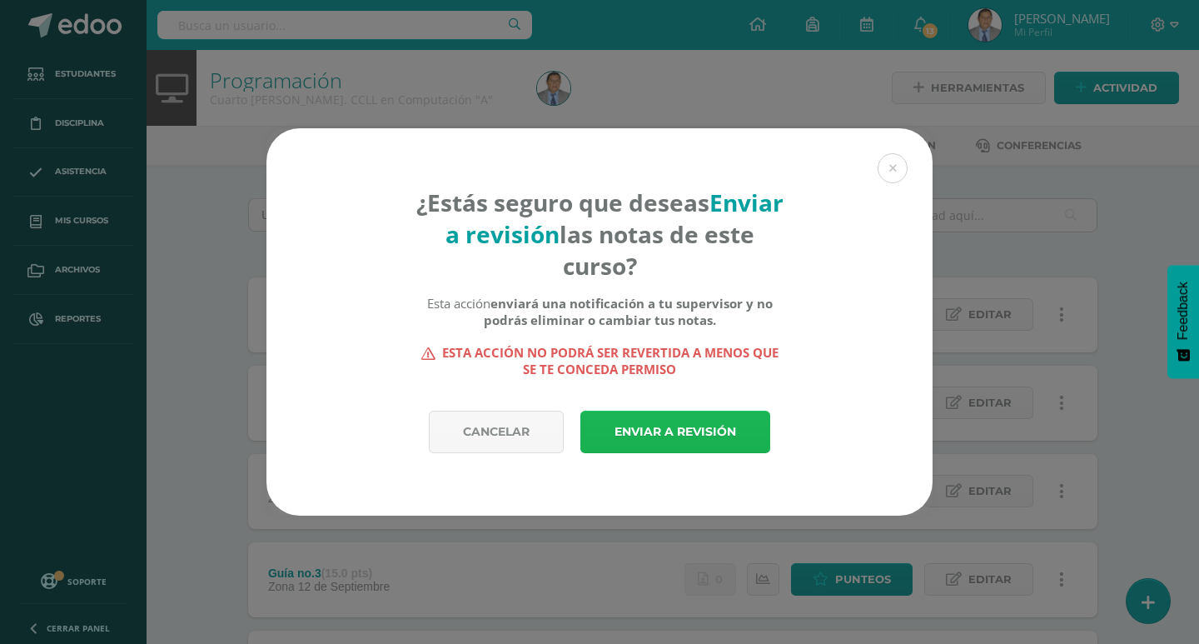
click at [693, 435] on link "Enviar a revisión" at bounding box center [675, 431] width 190 height 42
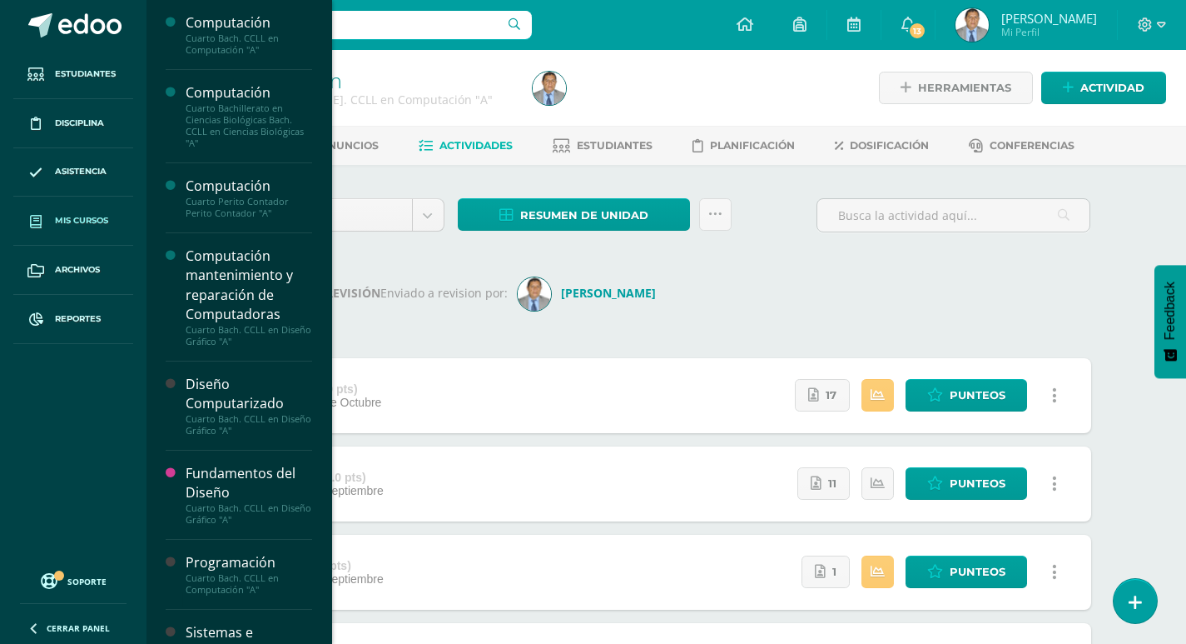
click at [96, 219] on span "Mis cursos" at bounding box center [81, 220] width 53 height 13
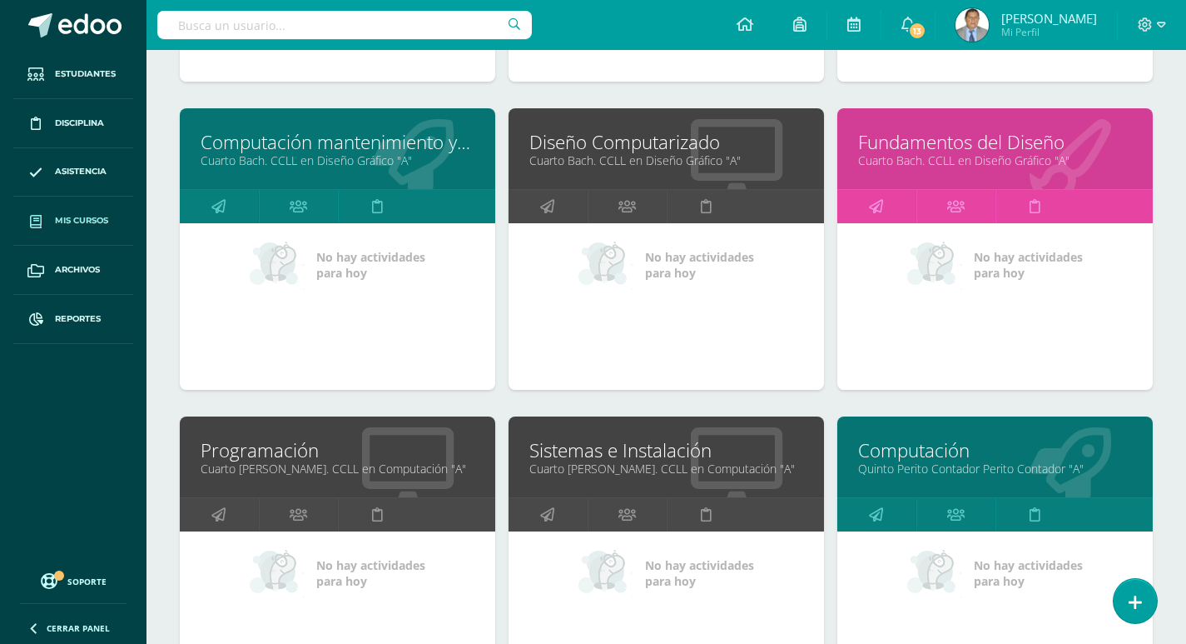
scroll to position [666, 0]
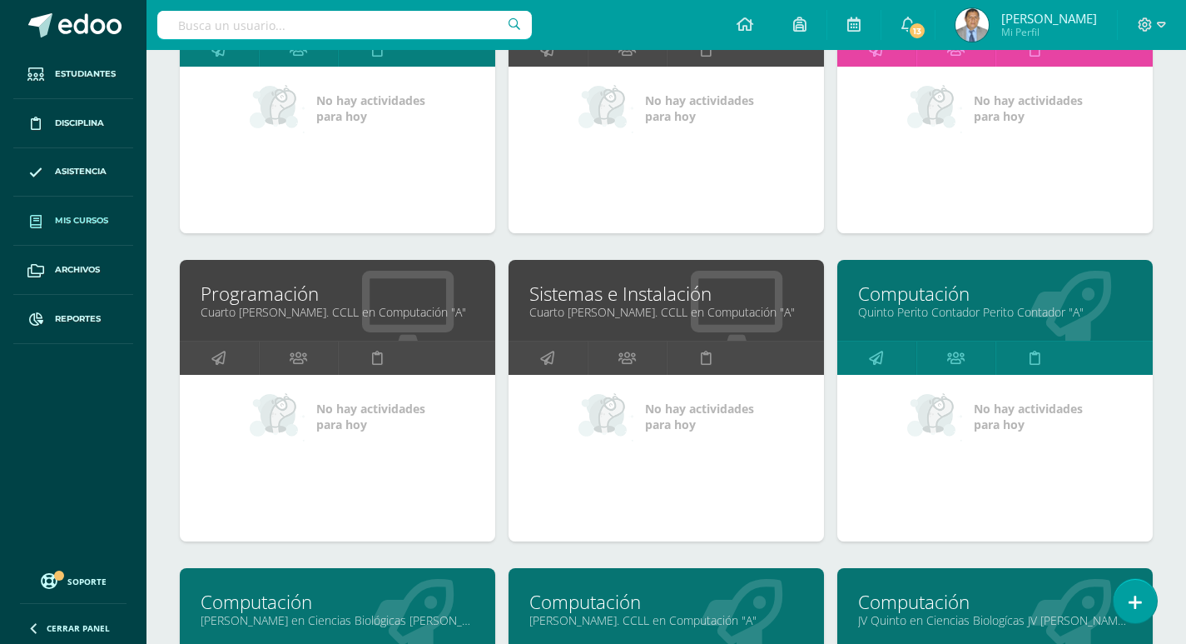
click at [296, 306] on link "Cuarto [PERSON_NAME]. CCLL en Computación "A"" at bounding box center [338, 312] width 274 height 16
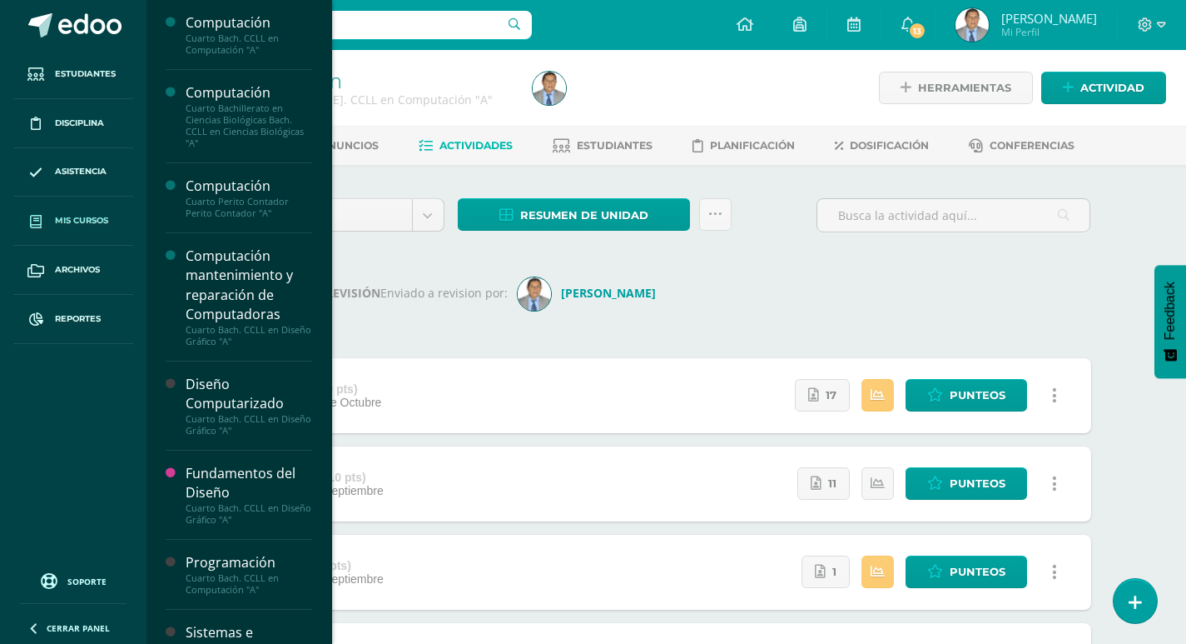
click at [68, 218] on span "Mis cursos" at bounding box center [81, 220] width 53 height 13
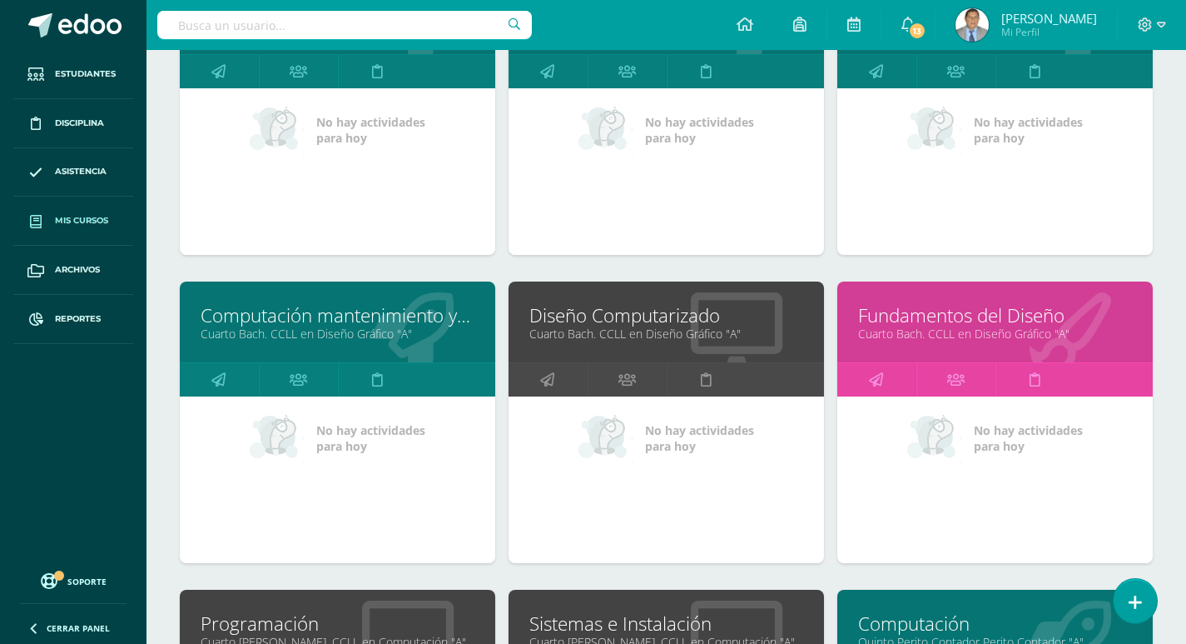
scroll to position [500, 0]
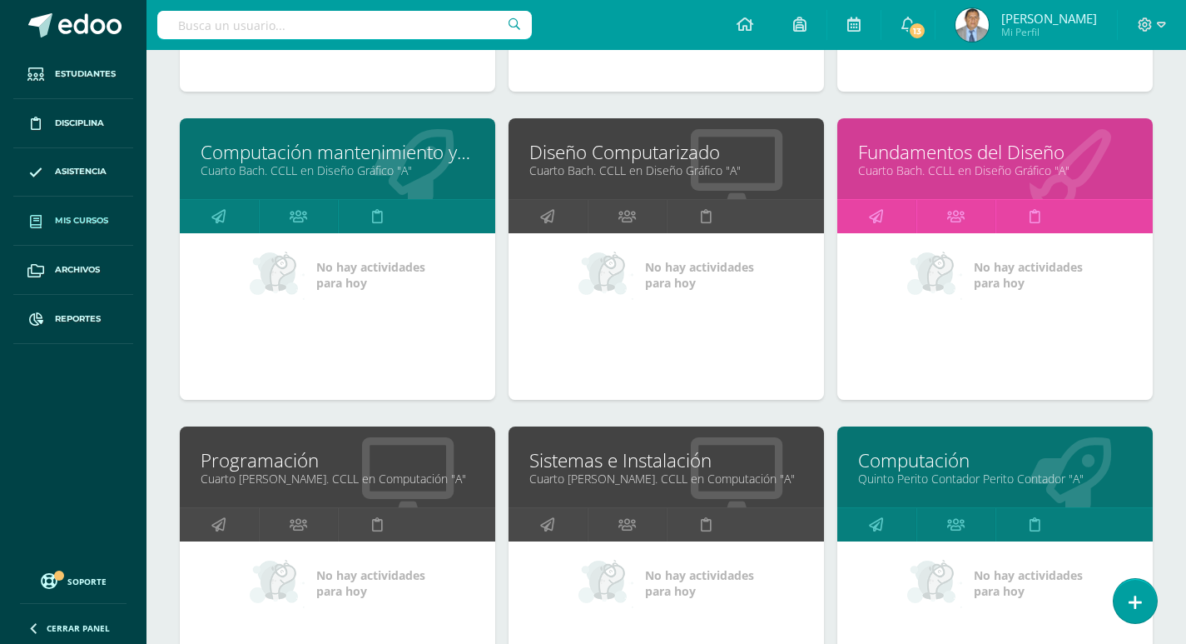
click at [564, 478] on link "Cuarto Bach. CCLL en Computación "A"" at bounding box center [667, 478] width 274 height 16
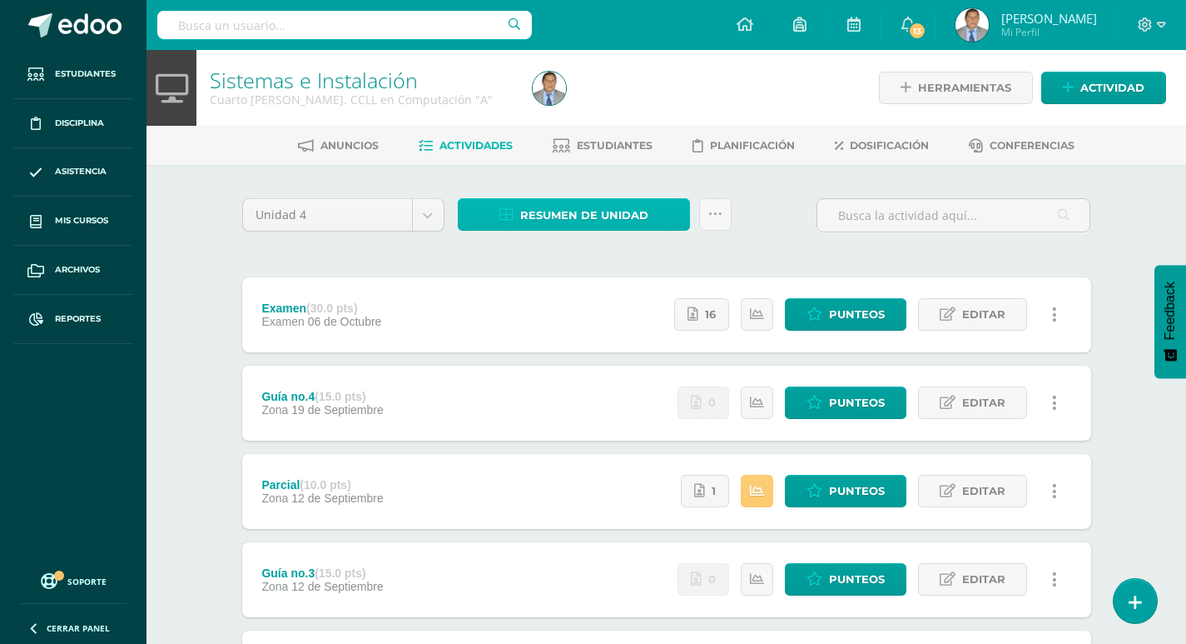
click at [616, 210] on span "Resumen de unidad" at bounding box center [584, 215] width 128 height 31
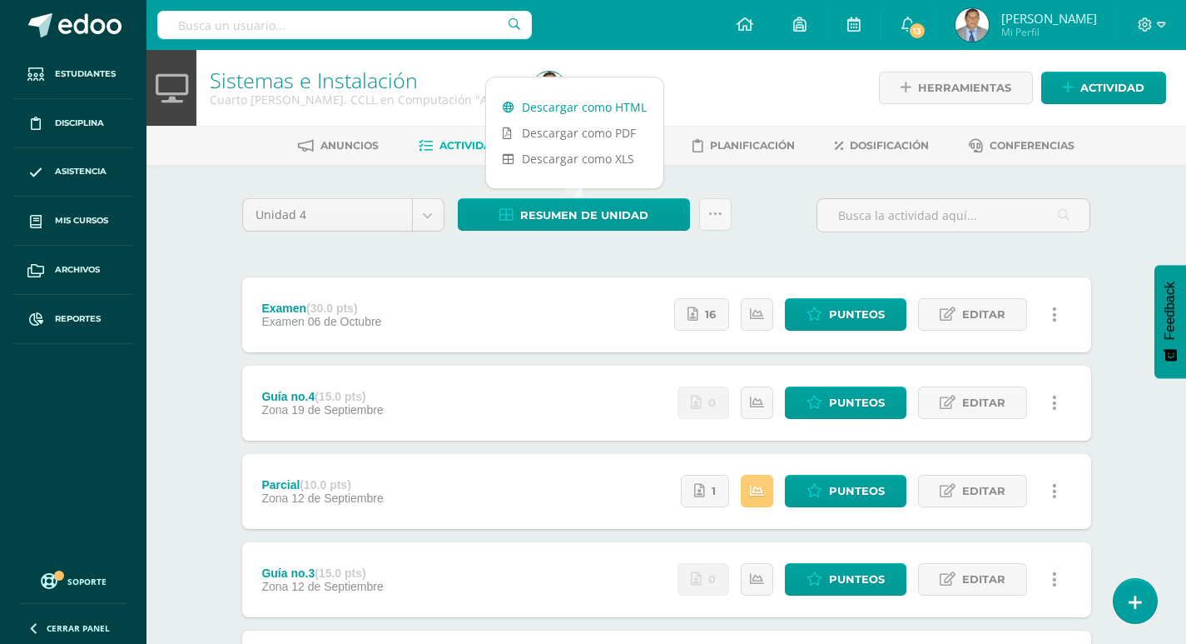
click at [580, 107] on link "Descargar como HTML" at bounding box center [574, 107] width 177 height 26
click at [710, 215] on icon at bounding box center [716, 214] width 14 height 14
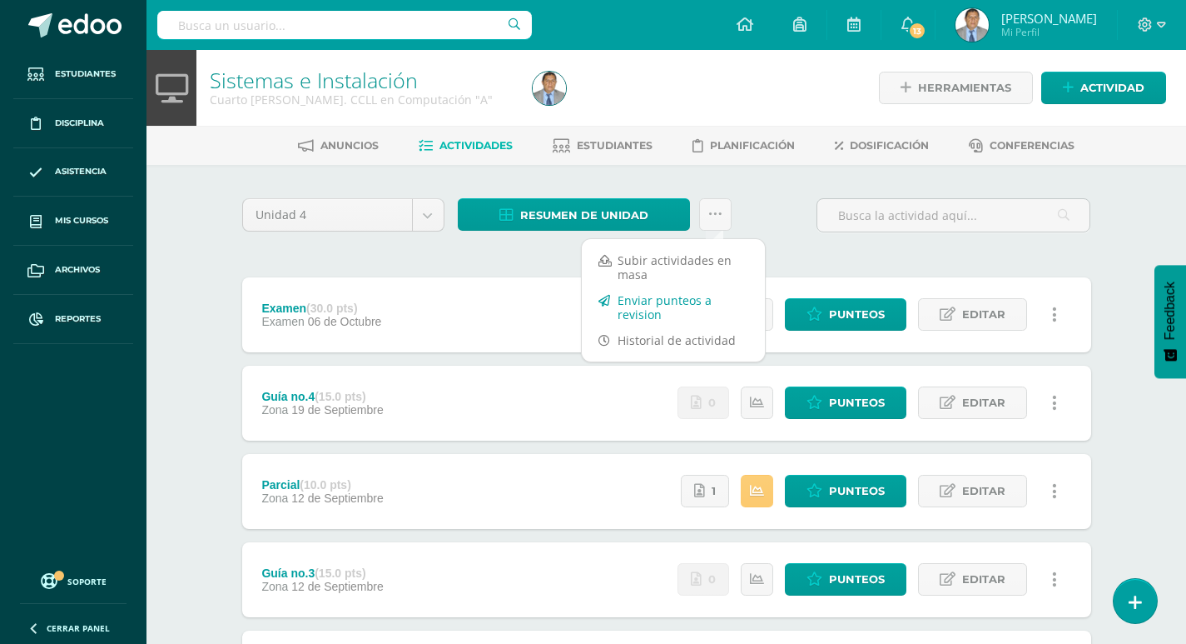
click at [674, 307] on link "Enviar punteos a revision" at bounding box center [673, 307] width 183 height 40
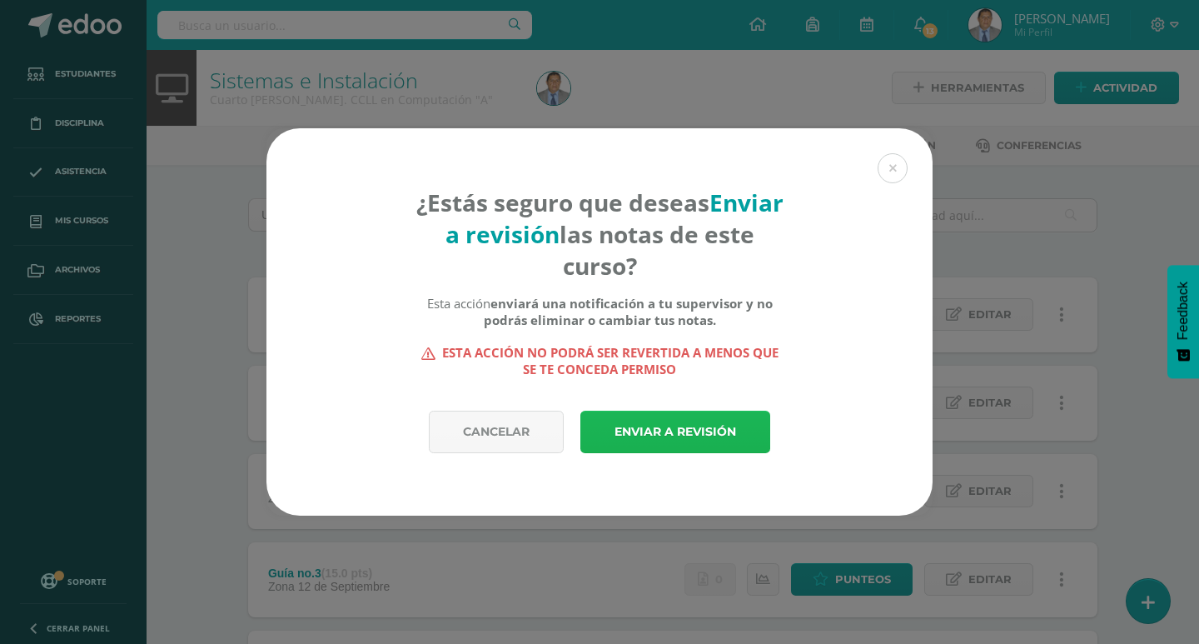
click at [664, 427] on link "Enviar a revisión" at bounding box center [675, 431] width 190 height 42
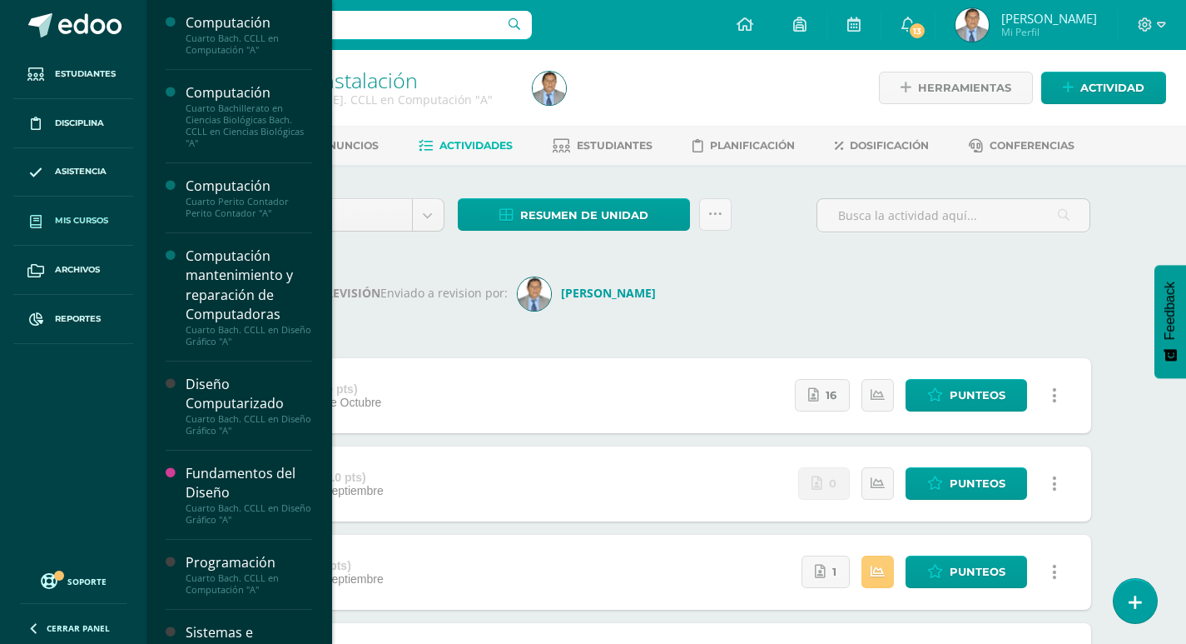
click at [63, 216] on span "Mis cursos" at bounding box center [81, 220] width 53 height 13
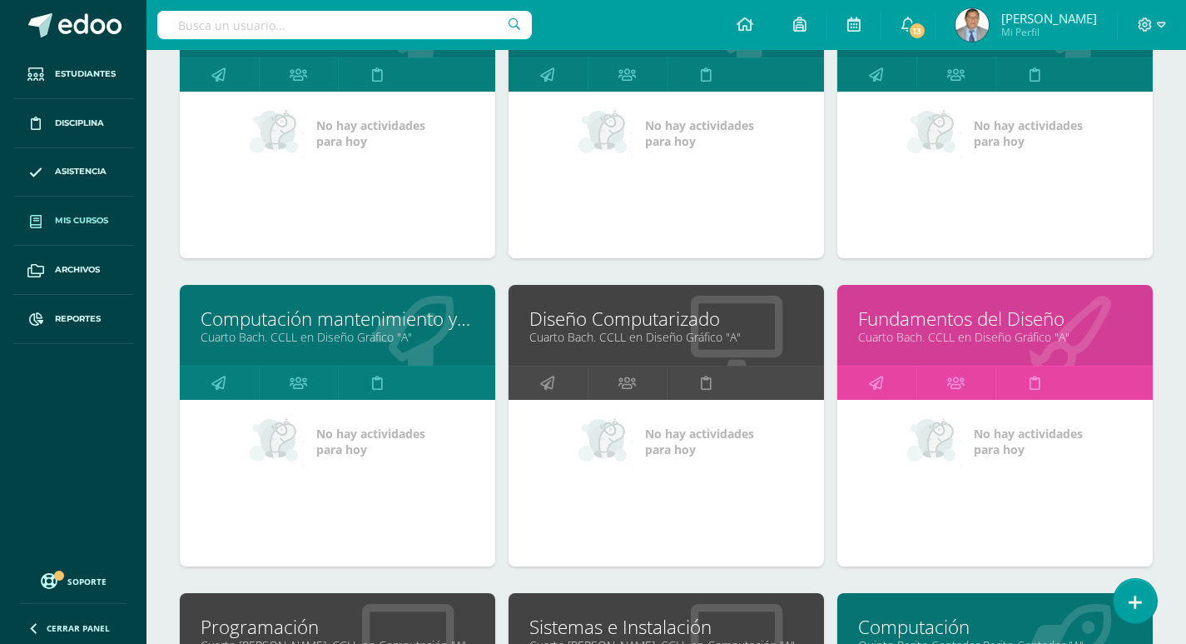
scroll to position [583, 0]
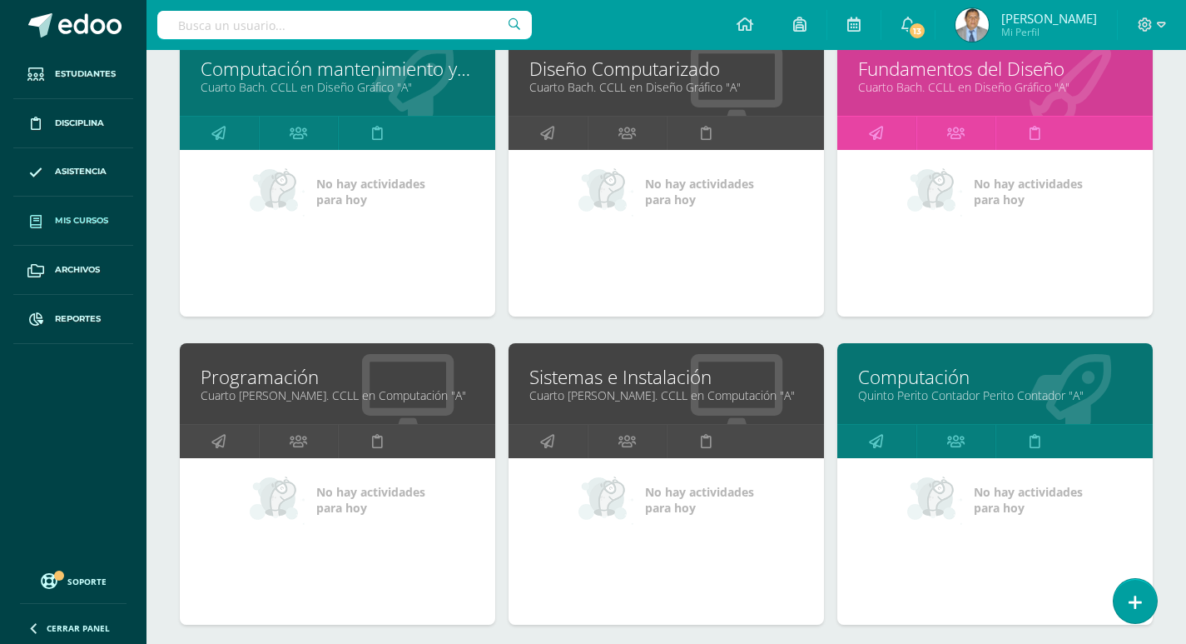
click at [895, 394] on link "Quinto Perito Contador Perito Contador "A"" at bounding box center [995, 395] width 274 height 16
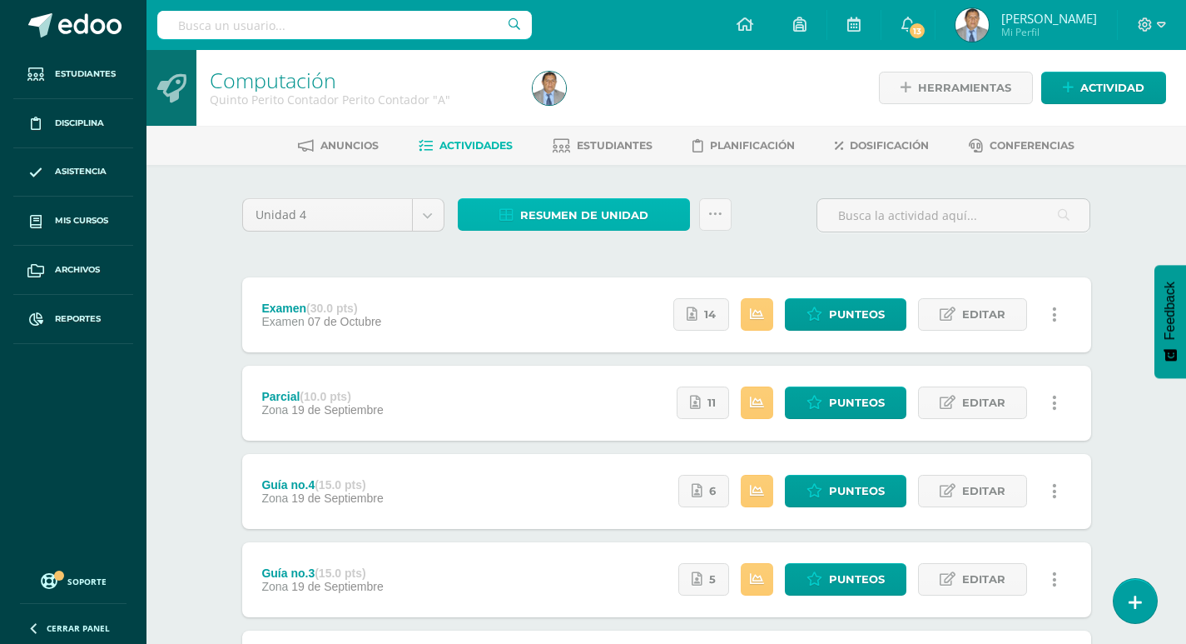
click at [649, 211] on link "Resumen de unidad" at bounding box center [574, 214] width 232 height 32
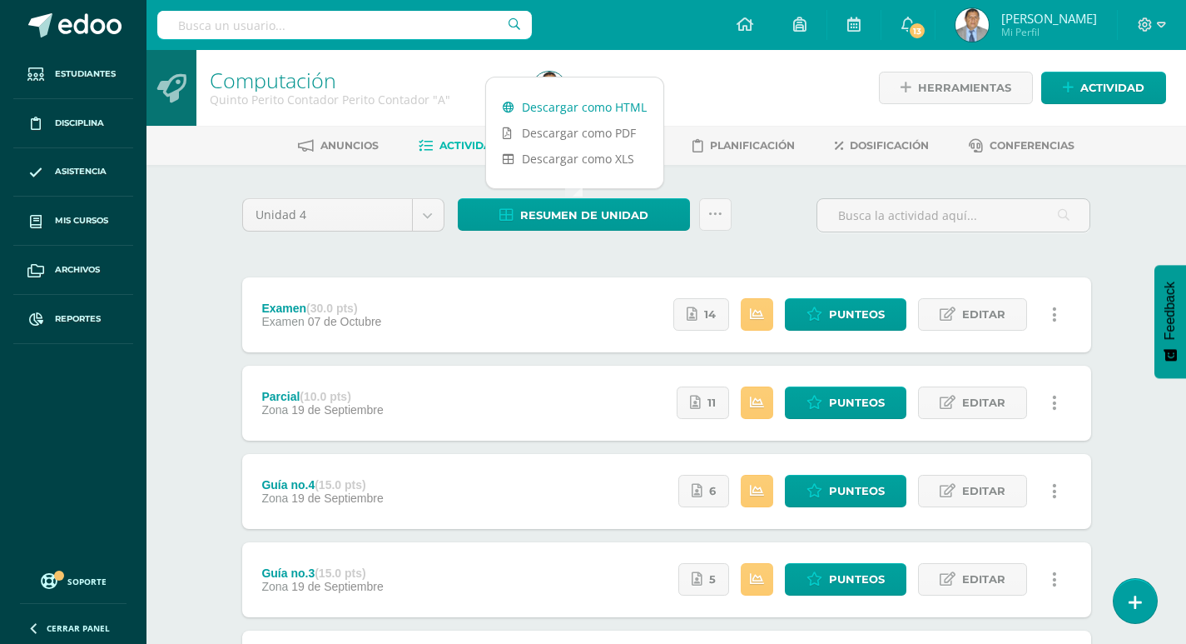
click at [619, 106] on link "Descargar como HTML" at bounding box center [574, 107] width 177 height 26
click at [719, 212] on icon at bounding box center [716, 214] width 14 height 14
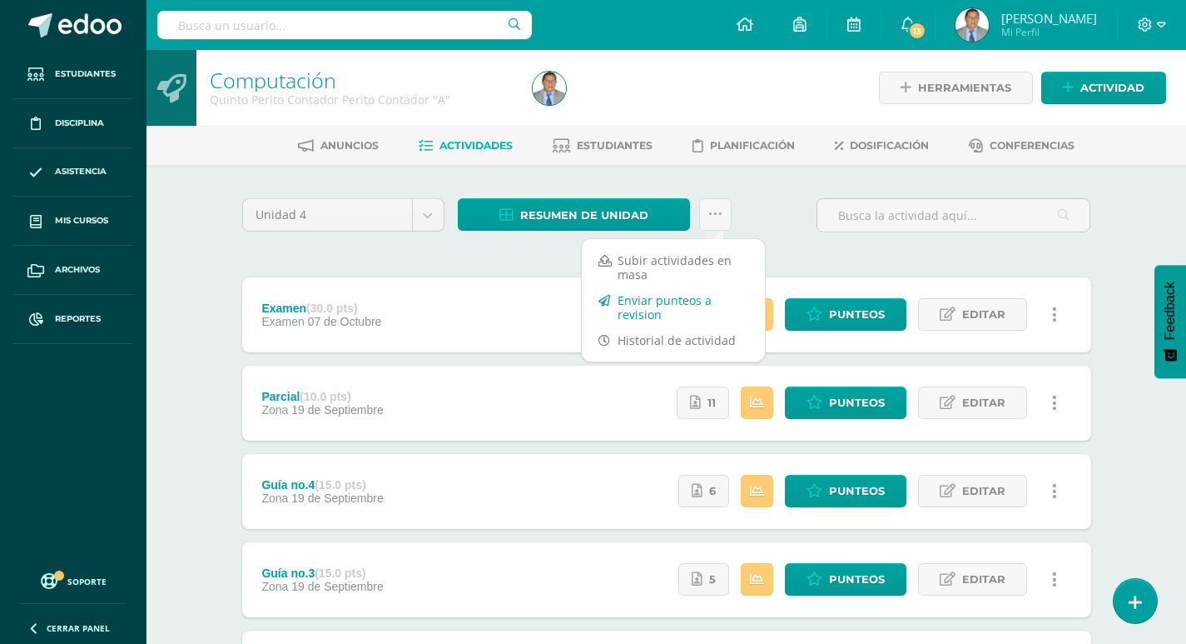
click at [675, 310] on link "Enviar punteos a revision" at bounding box center [673, 307] width 183 height 40
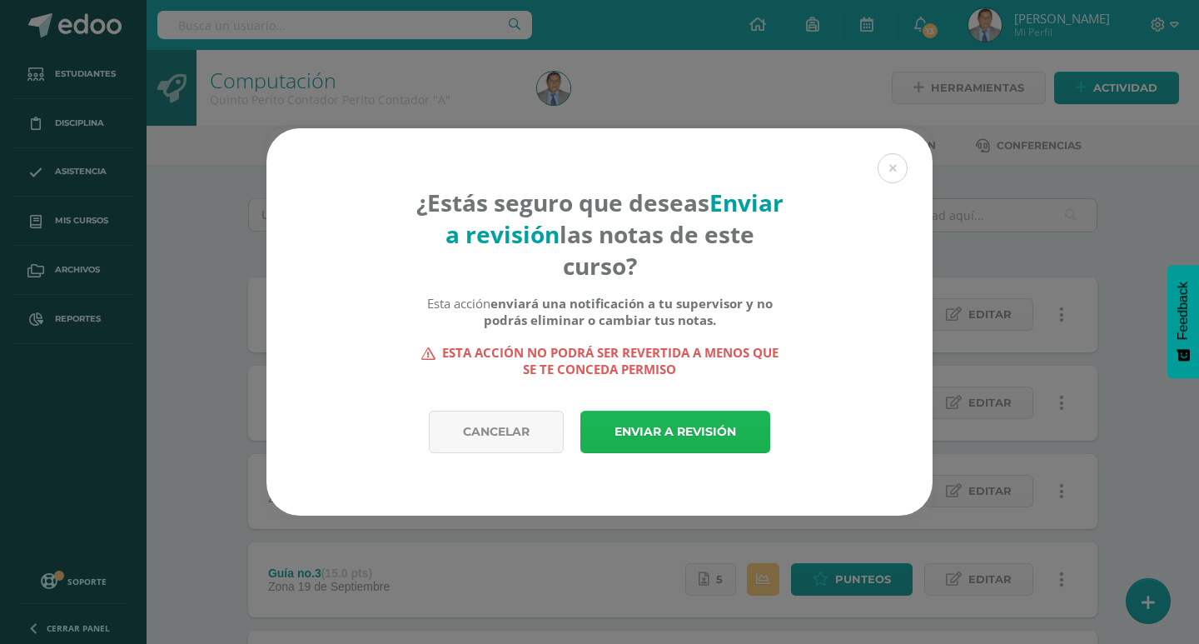
click at [654, 435] on link "Enviar a revisión" at bounding box center [675, 431] width 190 height 42
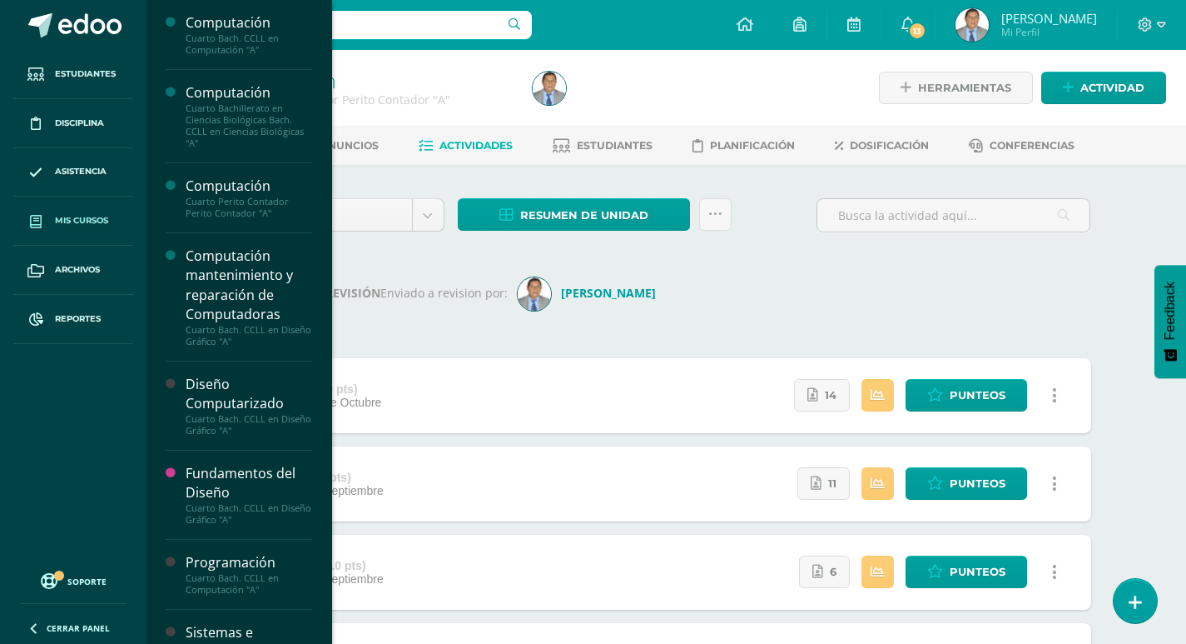
click at [75, 216] on span "Mis cursos" at bounding box center [81, 220] width 53 height 13
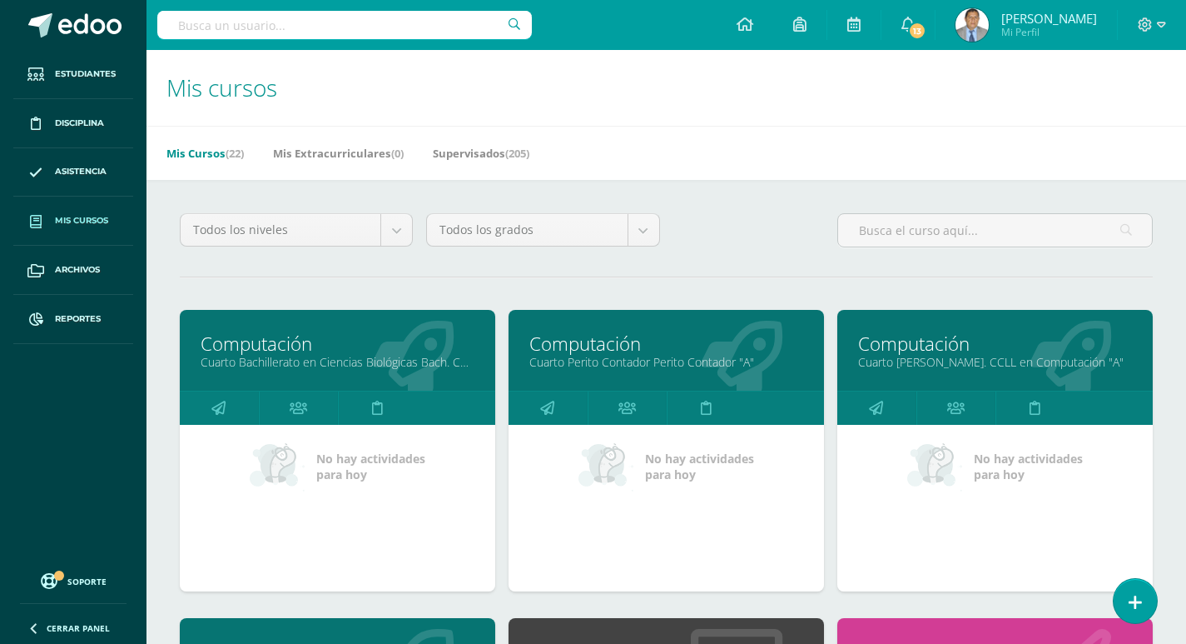
click at [336, 359] on link "Cuarto Bachillerato en Ciencias Biológicas Bach. CCLL en Ciencias Biológicas "A"" at bounding box center [338, 362] width 274 height 16
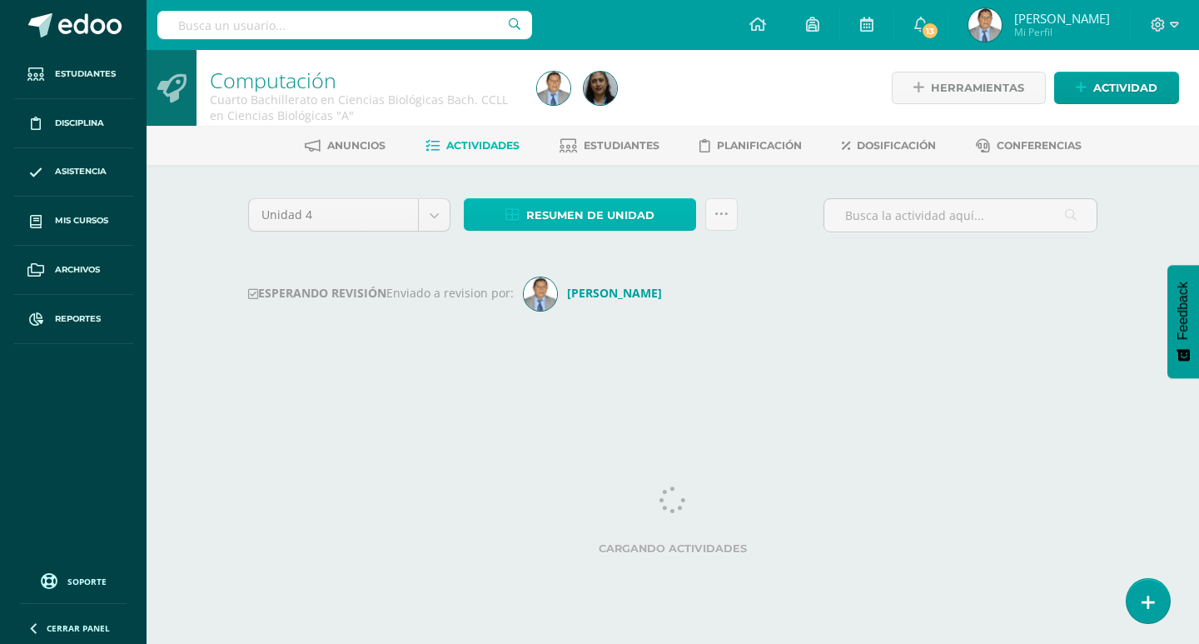
click at [641, 212] on span "Resumen de unidad" at bounding box center [590, 215] width 128 height 31
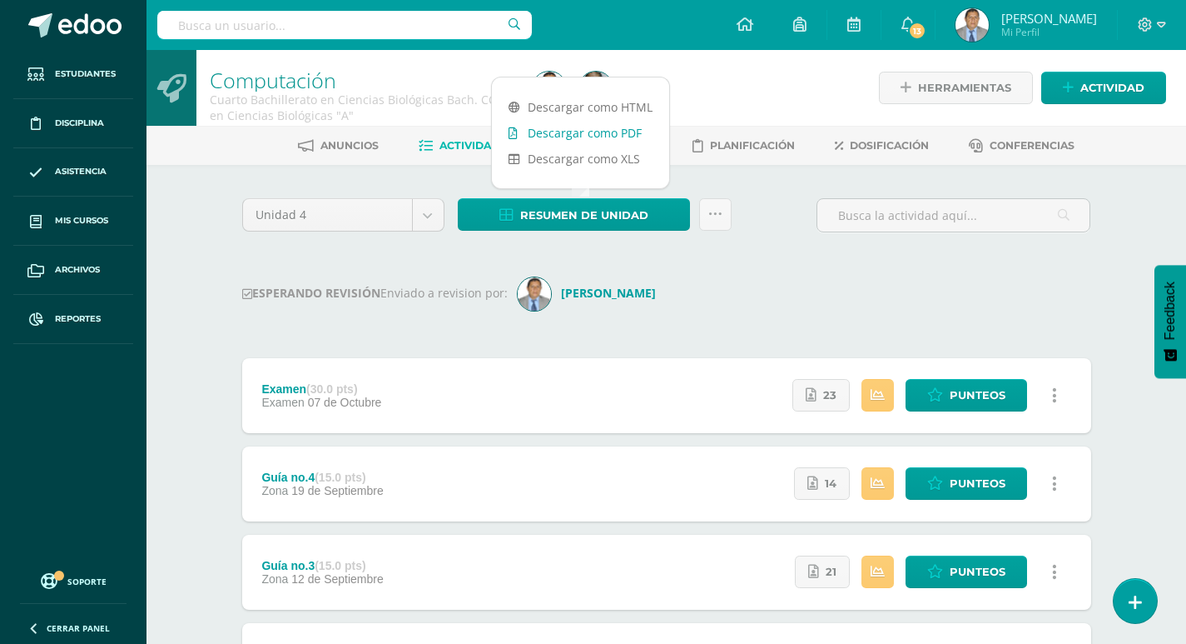
click at [615, 130] on link "Descargar como PDF" at bounding box center [580, 133] width 177 height 26
click at [197, 201] on div "Computación Cuarto Bachillerato en Ciencias Biológicas Bach. CCLL en Ciencias B…" at bounding box center [667, 517] width 1040 height 935
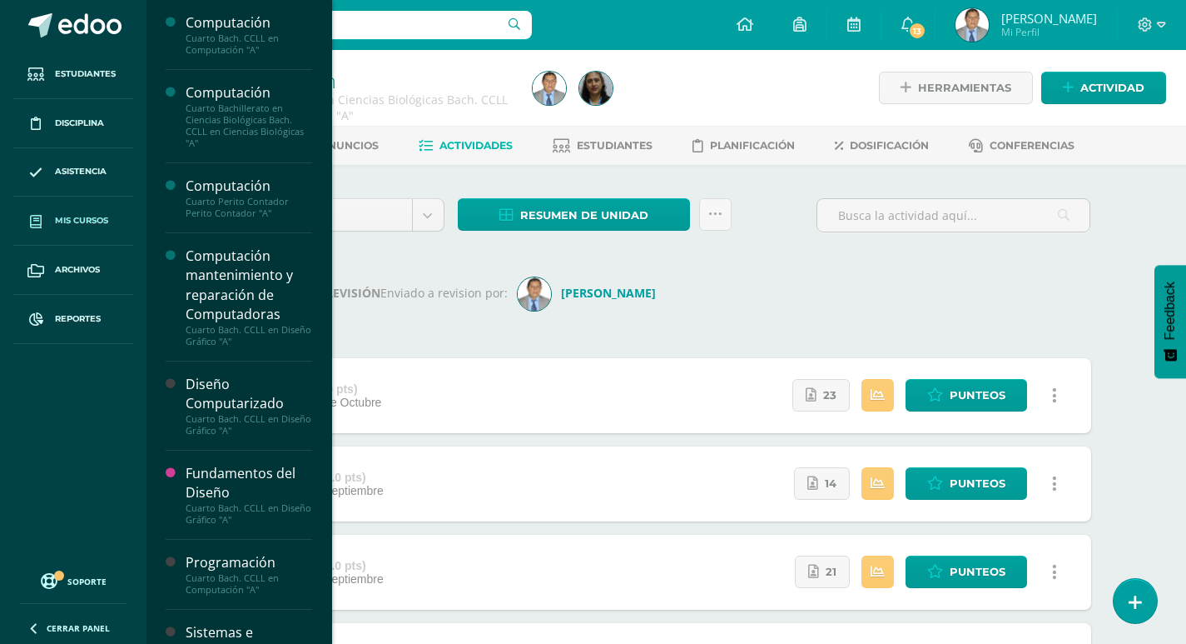
click at [87, 220] on span "Mis cursos" at bounding box center [81, 220] width 53 height 13
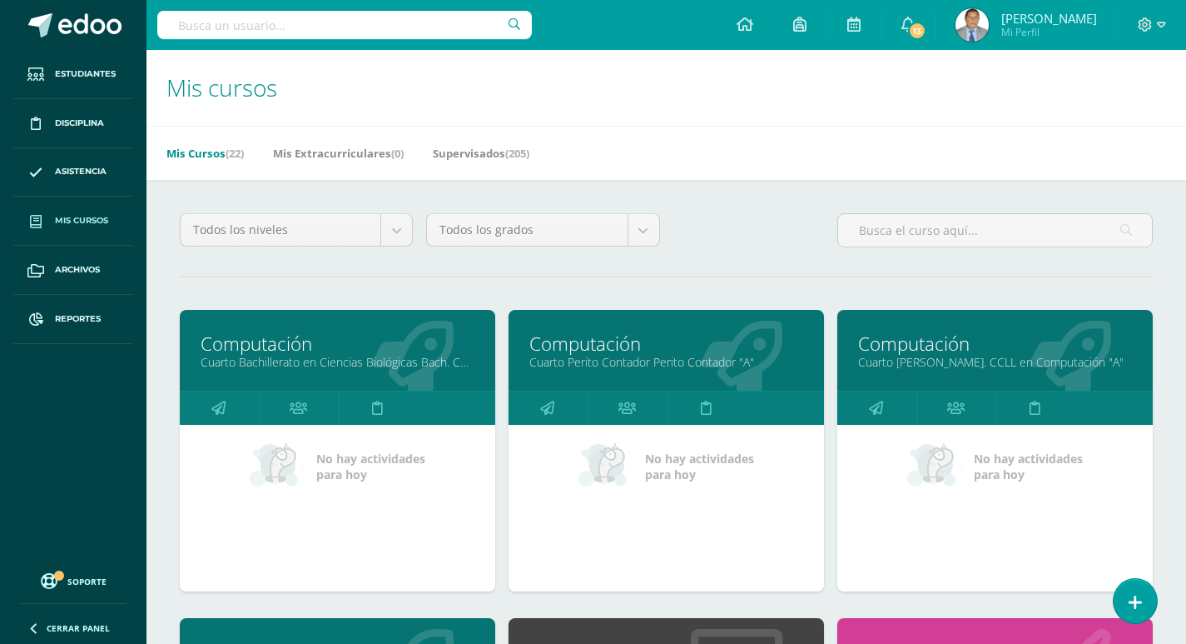
click at [649, 361] on link "Cuarto Perito Contador Perito Contador "A"" at bounding box center [667, 362] width 274 height 16
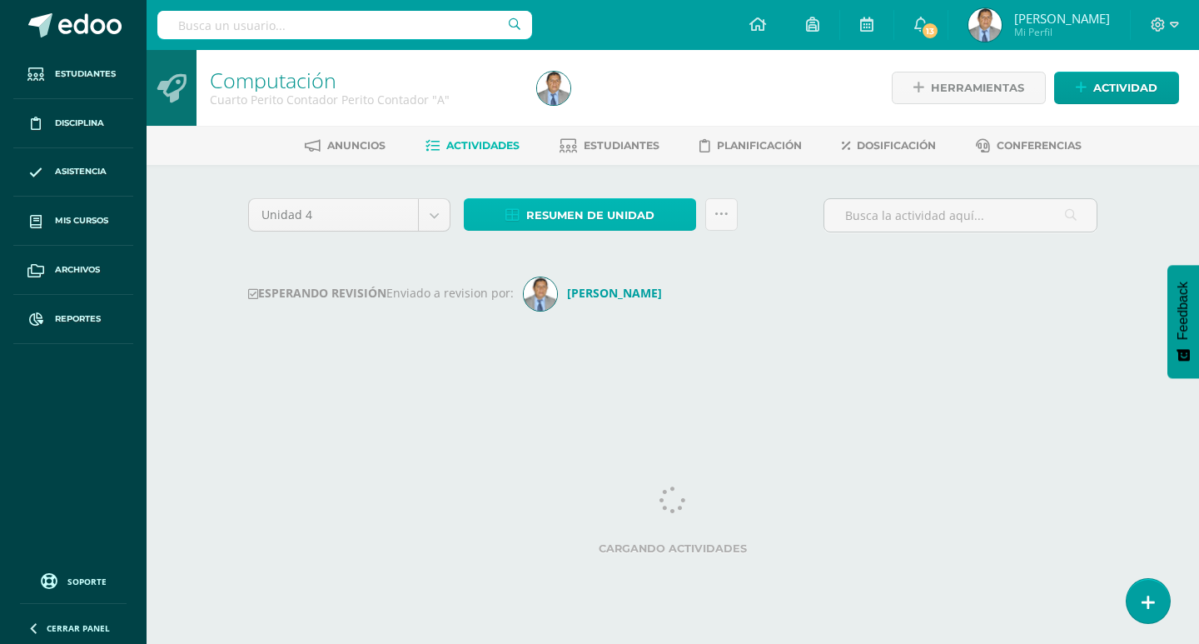
click at [648, 219] on span "Resumen de unidad" at bounding box center [590, 215] width 128 height 31
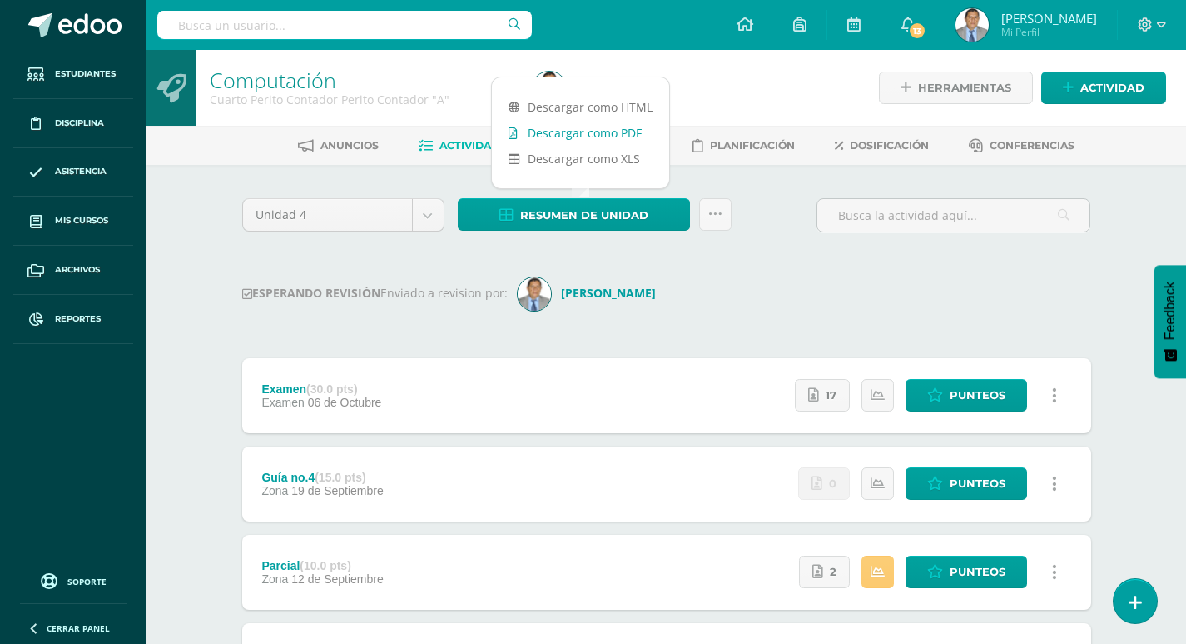
click at [598, 131] on link "Descargar como PDF" at bounding box center [580, 133] width 177 height 26
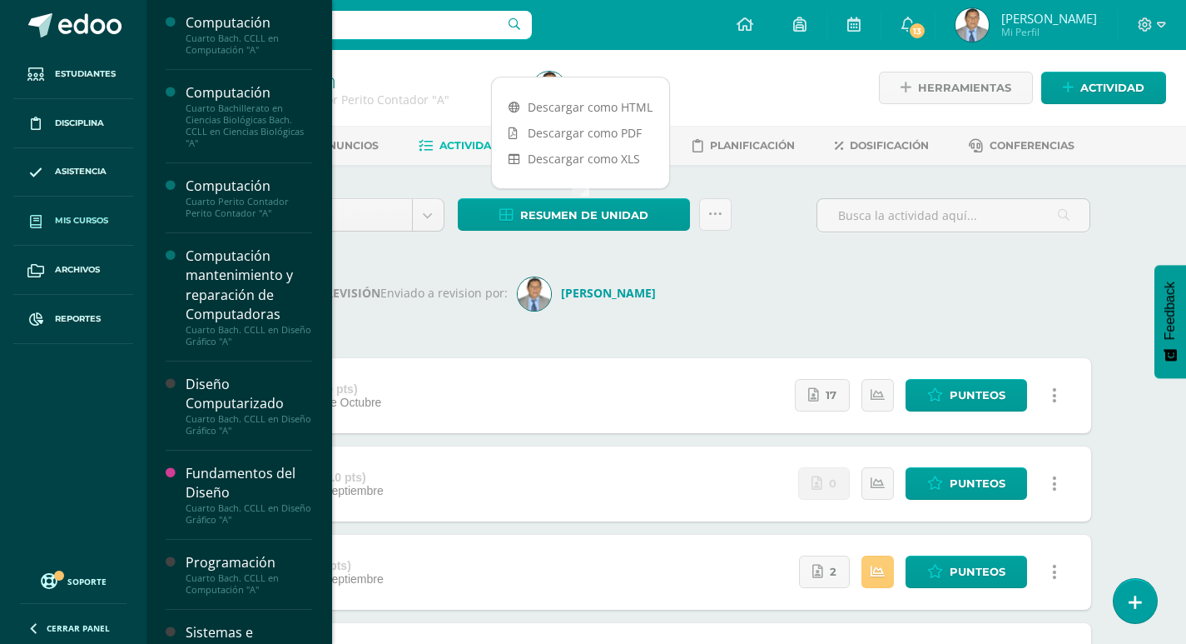
click at [82, 219] on span "Mis cursos" at bounding box center [81, 220] width 53 height 13
